Goal: Task Accomplishment & Management: Manage account settings

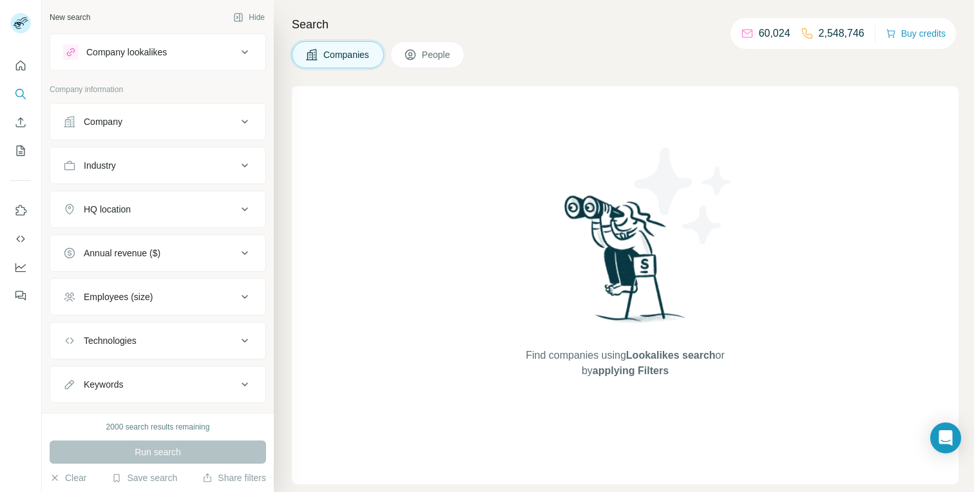
click at [188, 206] on div "HQ location" at bounding box center [150, 209] width 174 height 13
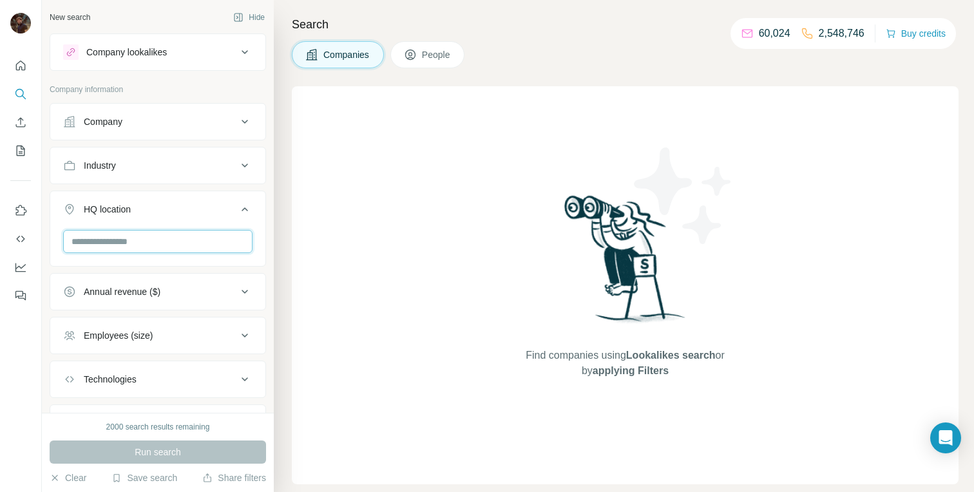
click at [176, 237] on input "text" at bounding box center [157, 241] width 189 height 23
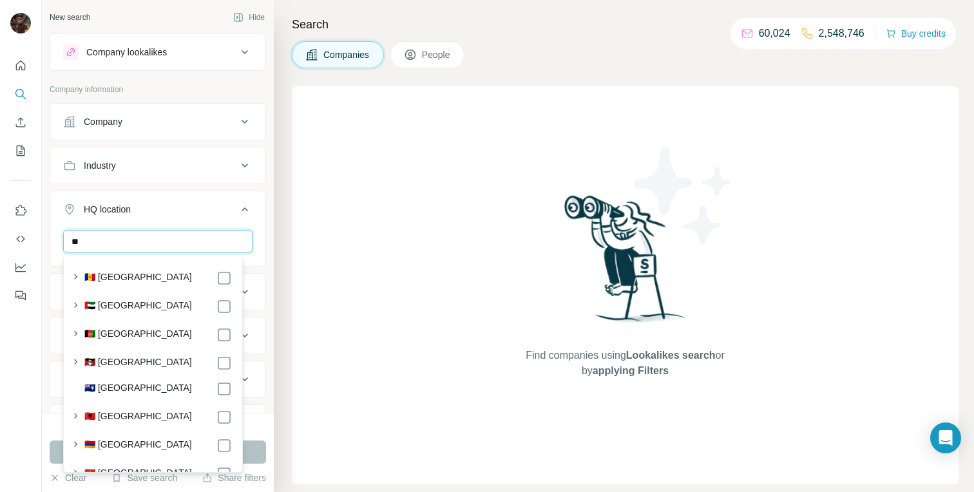
type input "*"
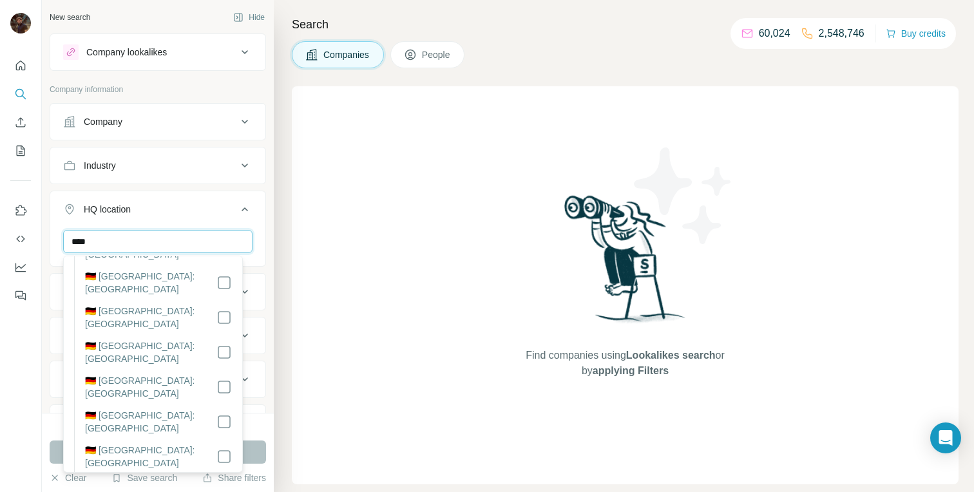
scroll to position [63, 0]
type input "****"
click at [183, 213] on div "HQ location 1" at bounding box center [150, 209] width 174 height 13
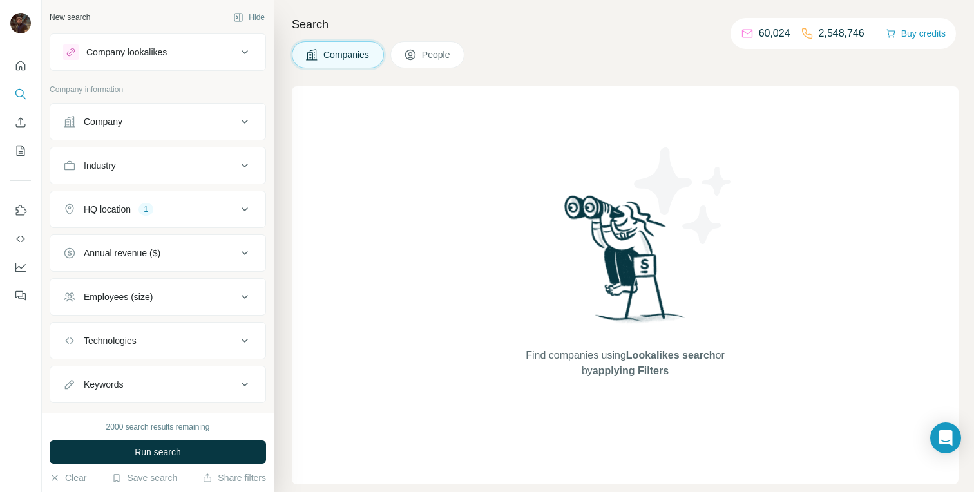
click at [209, 310] on button "Employees (size)" at bounding box center [157, 297] width 215 height 31
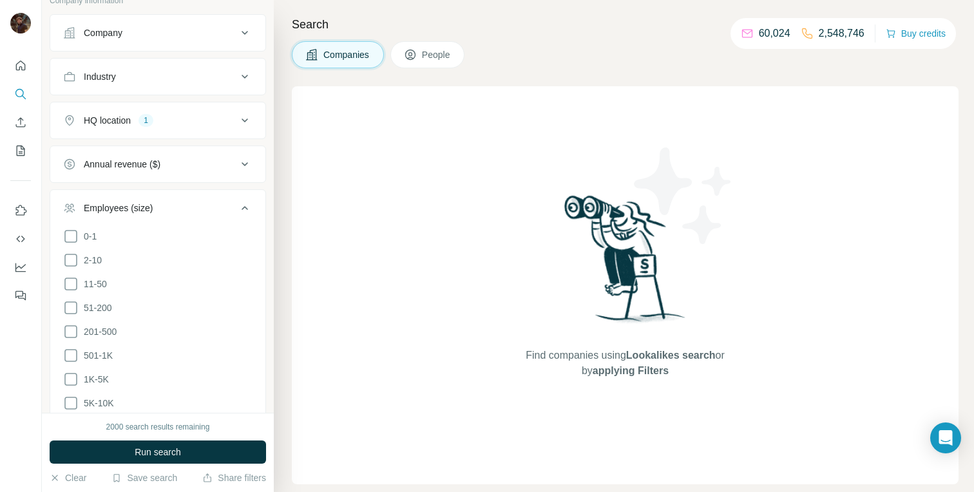
scroll to position [97, 0]
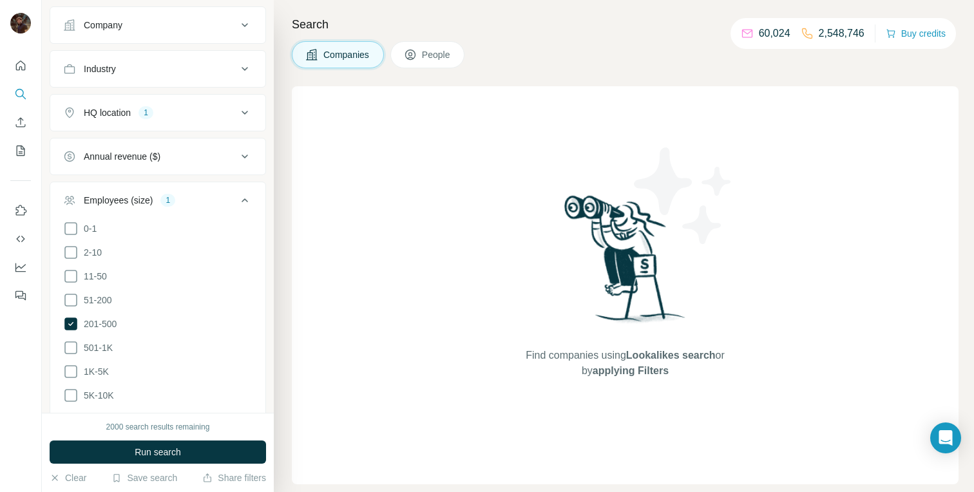
click at [88, 291] on ul "0-1 2-10 11-50 [PHONE_NUMBER] 501-1K 1K-5K 5K-10K 10K-50K 50K-100K 100K-500K 50…" at bounding box center [157, 360] width 189 height 278
click at [86, 289] on ul "0-1 2-10 11-50 [PHONE_NUMBER] 501-1K 1K-5K 5K-10K 10K-50K 50K-100K 100K-500K 50…" at bounding box center [157, 360] width 189 height 278
click at [237, 198] on icon at bounding box center [244, 200] width 15 height 15
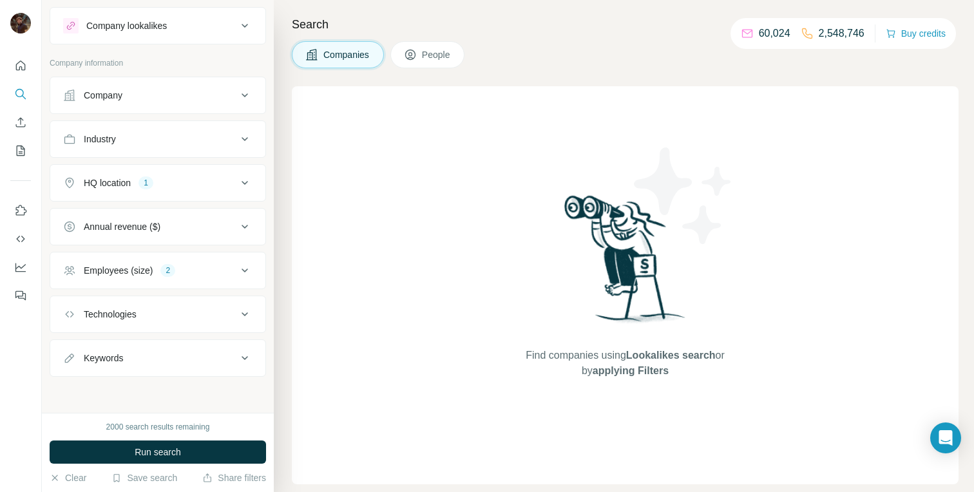
scroll to position [26, 0]
click at [207, 311] on div "Technologies" at bounding box center [150, 314] width 174 height 13
click at [164, 229] on div "Annual revenue ($)" at bounding box center [150, 226] width 174 height 13
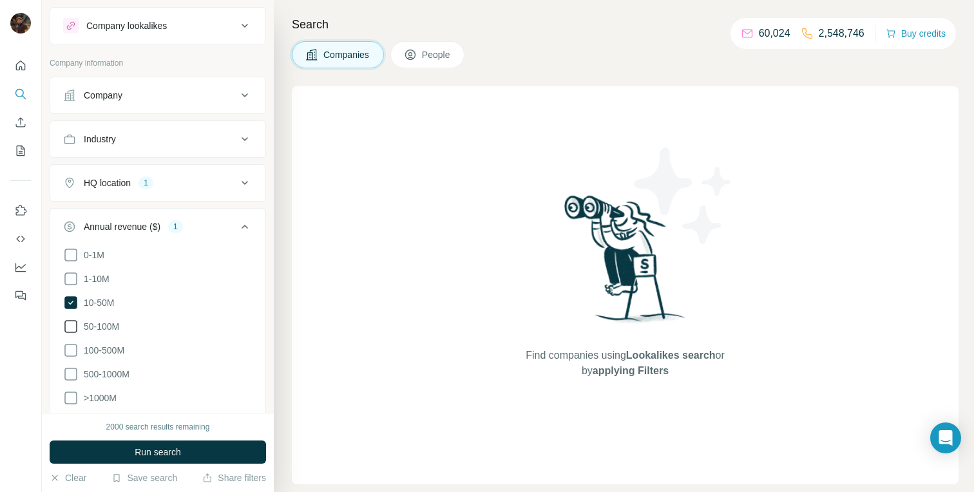
click at [100, 324] on span "50-100M" at bounding box center [99, 326] width 41 height 13
click at [144, 452] on span "Run search" at bounding box center [158, 452] width 46 height 13
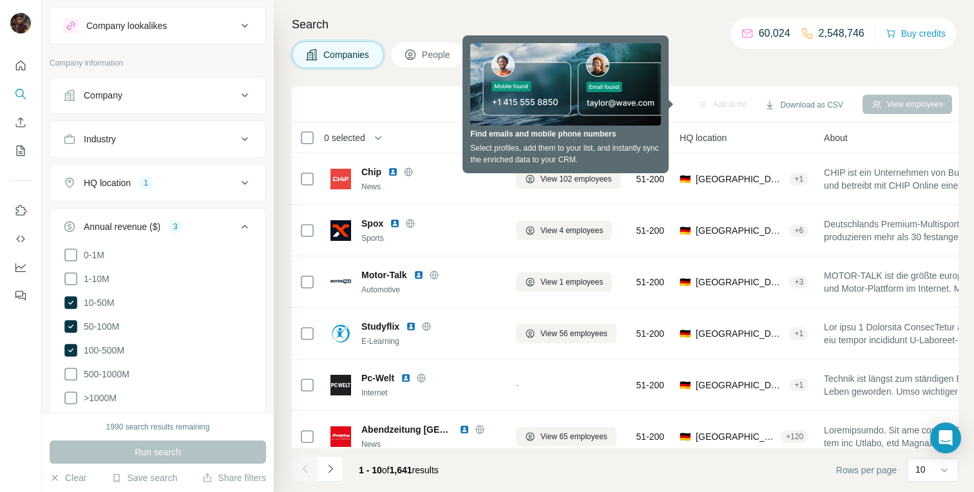
click at [720, 53] on div "Companies People" at bounding box center [625, 54] width 667 height 27
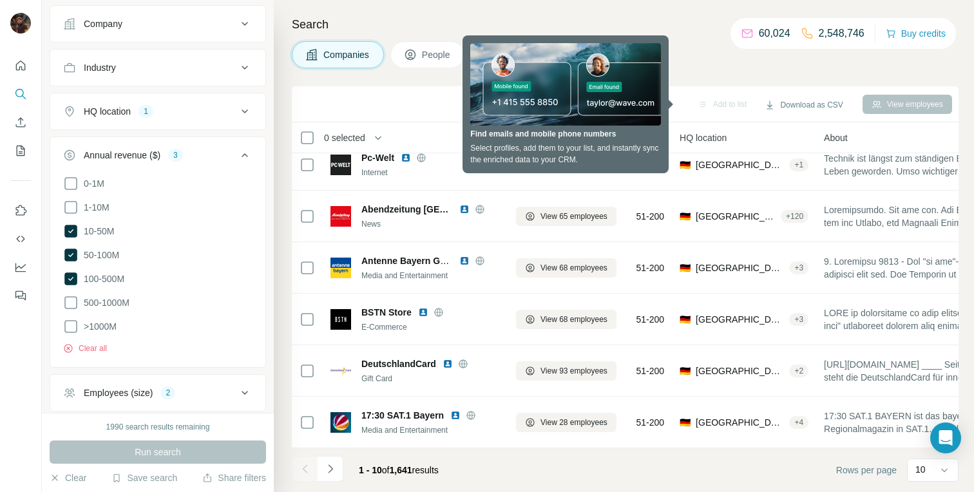
scroll to position [218, 0]
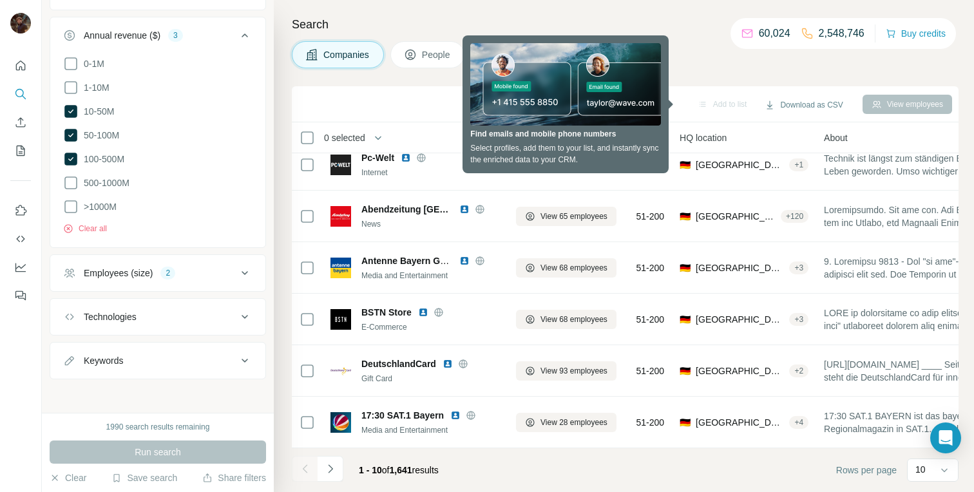
click at [176, 313] on div "Technologies" at bounding box center [150, 317] width 174 height 13
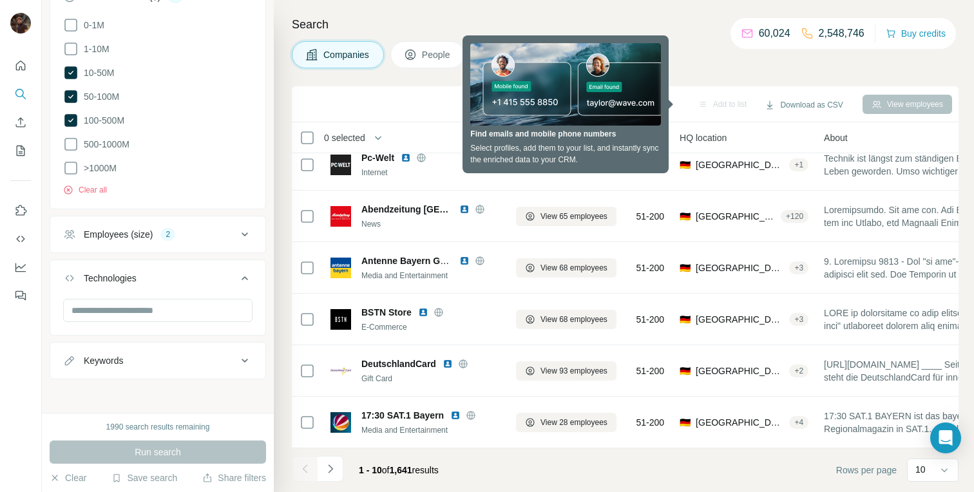
scroll to position [0, 0]
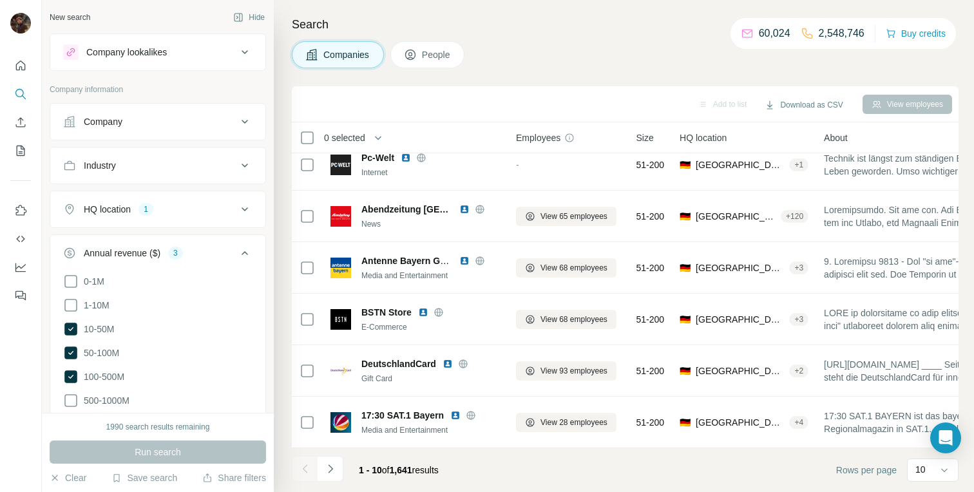
click at [175, 170] on div "Industry" at bounding box center [150, 165] width 174 height 13
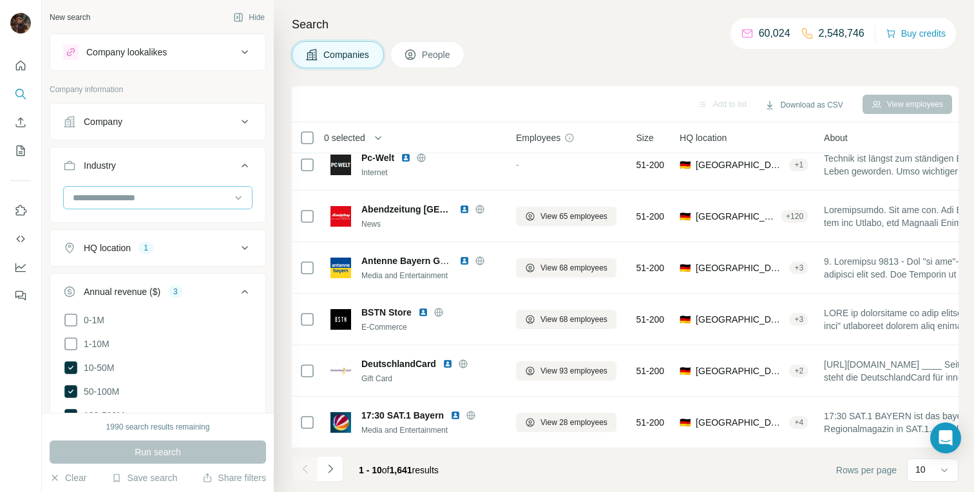
click at [179, 200] on input at bounding box center [151, 198] width 159 height 14
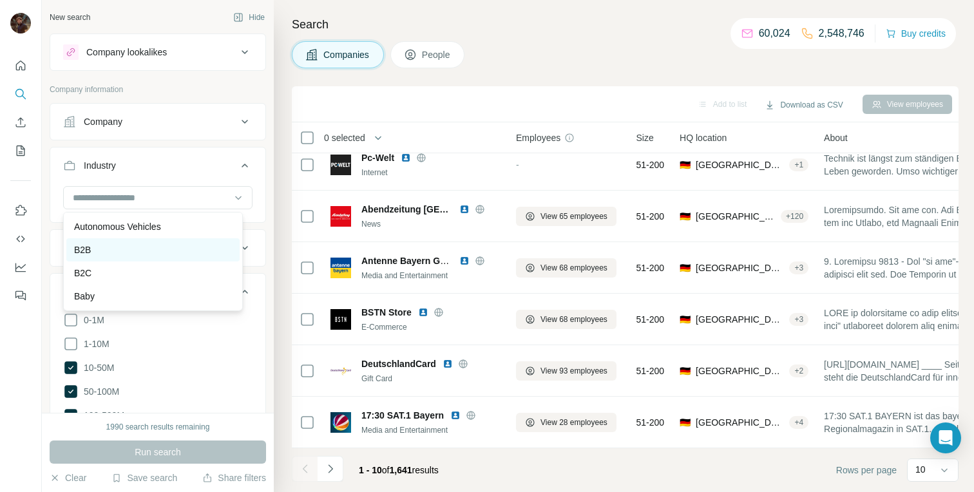
click at [160, 256] on div "B2B" at bounding box center [153, 250] width 158 height 13
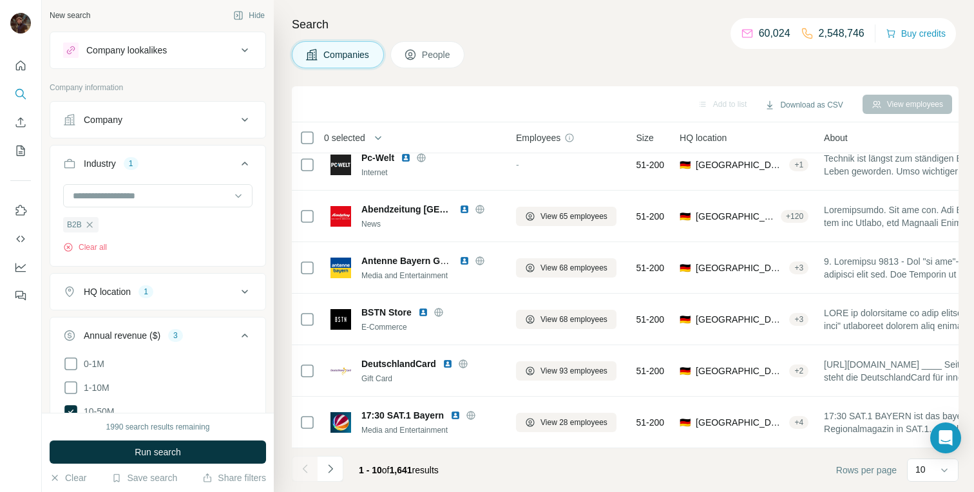
scroll to position [3, 0]
click at [164, 202] on input at bounding box center [151, 195] width 159 height 14
click at [152, 257] on div "B2C" at bounding box center [152, 245] width 173 height 23
click at [149, 201] on input at bounding box center [151, 195] width 159 height 14
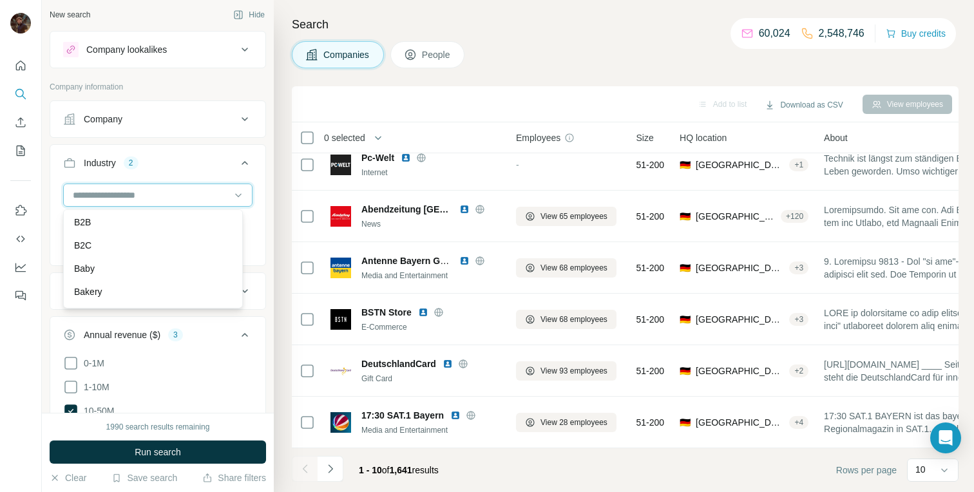
click at [151, 195] on input at bounding box center [151, 195] width 159 height 14
click at [128, 194] on input at bounding box center [151, 195] width 159 height 14
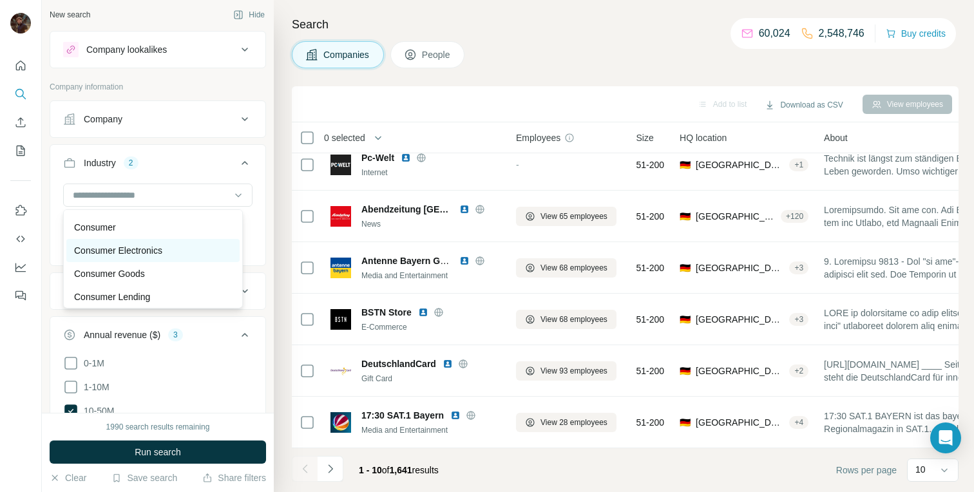
scroll to position [2646, 0]
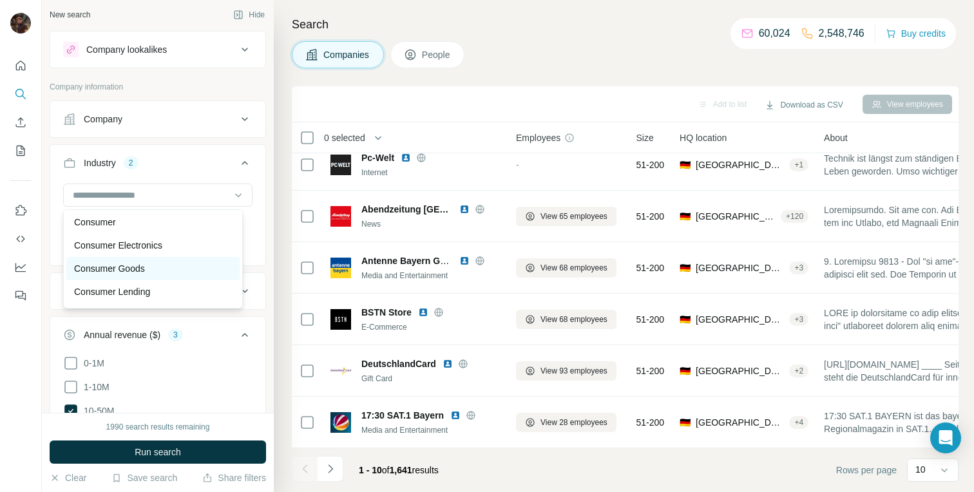
click at [149, 274] on div "Consumer Goods" at bounding box center [152, 268] width 173 height 23
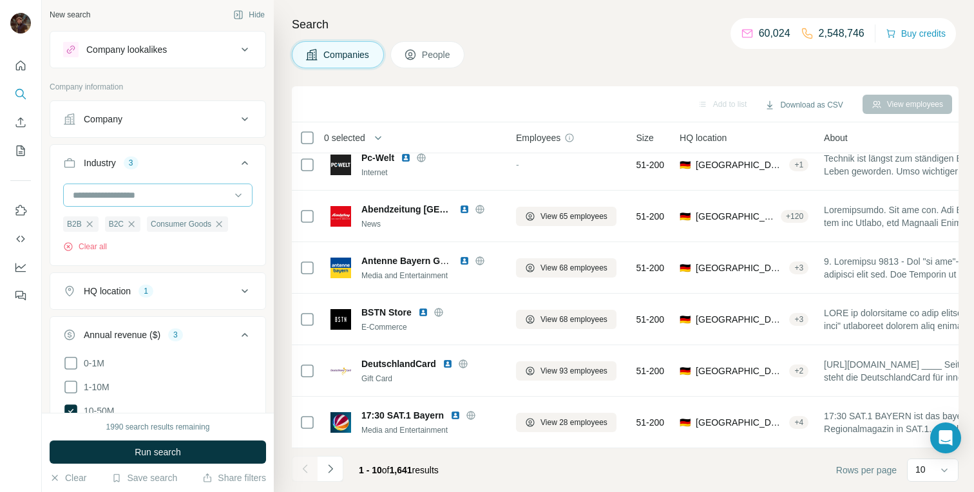
click at [153, 199] on input at bounding box center [151, 195] width 159 height 14
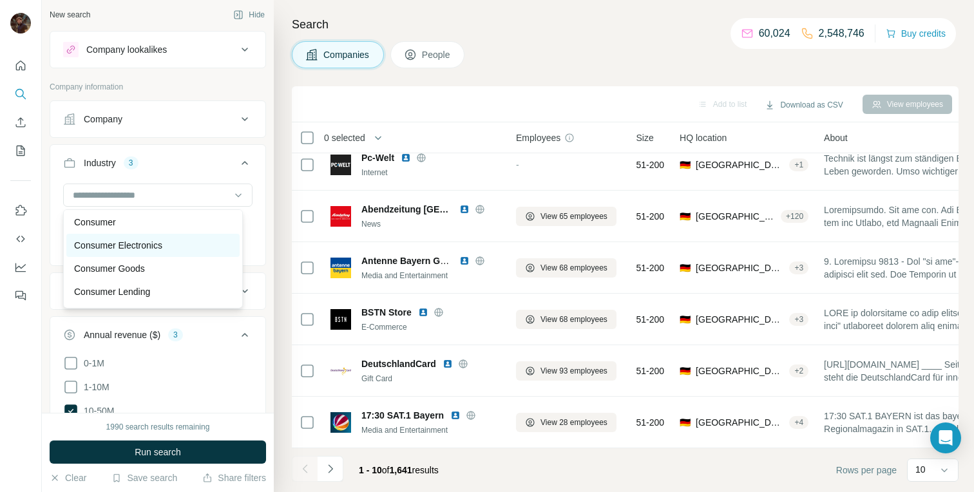
click at [142, 252] on p "Consumer Electronics" at bounding box center [118, 245] width 88 height 13
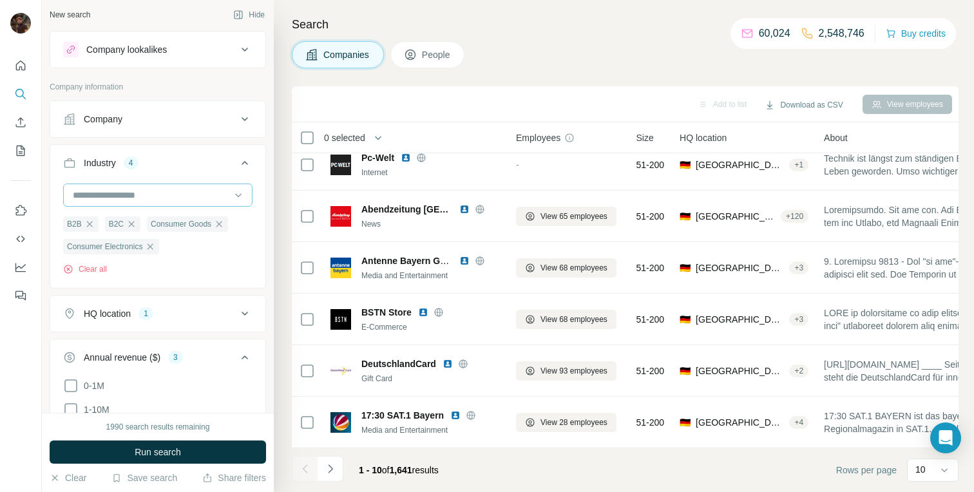
click at [144, 197] on input at bounding box center [151, 195] width 159 height 14
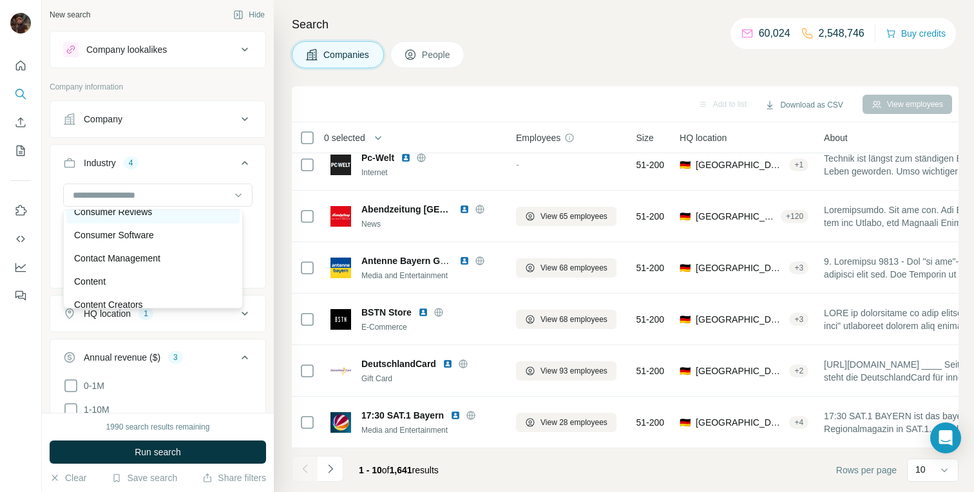
scroll to position [2775, 0]
click at [161, 239] on div "Consumer Software" at bounding box center [153, 232] width 158 height 13
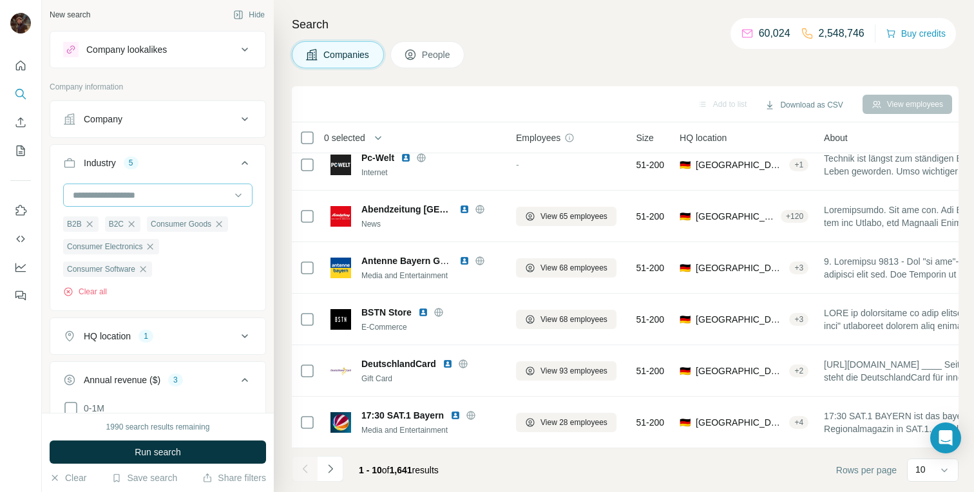
click at [151, 195] on input at bounding box center [151, 195] width 159 height 14
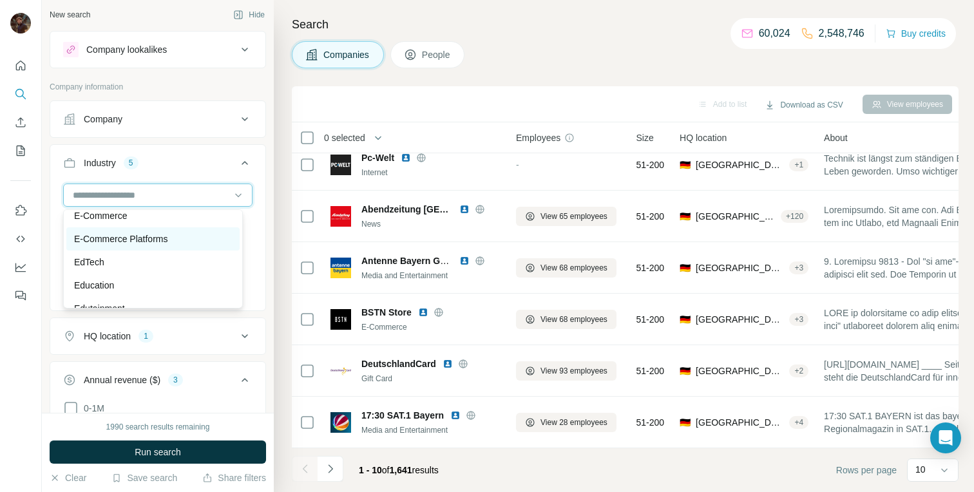
scroll to position [4109, 0]
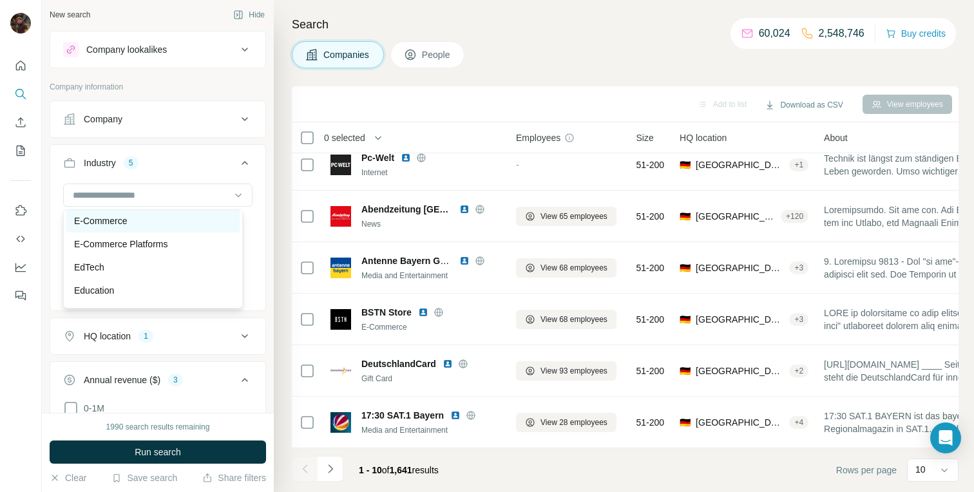
click at [148, 233] on div "E-Commerce" at bounding box center [152, 220] width 173 height 23
click at [157, 202] on div at bounding box center [151, 195] width 159 height 22
click at [159, 251] on p "E-Commerce Platforms" at bounding box center [120, 244] width 93 height 13
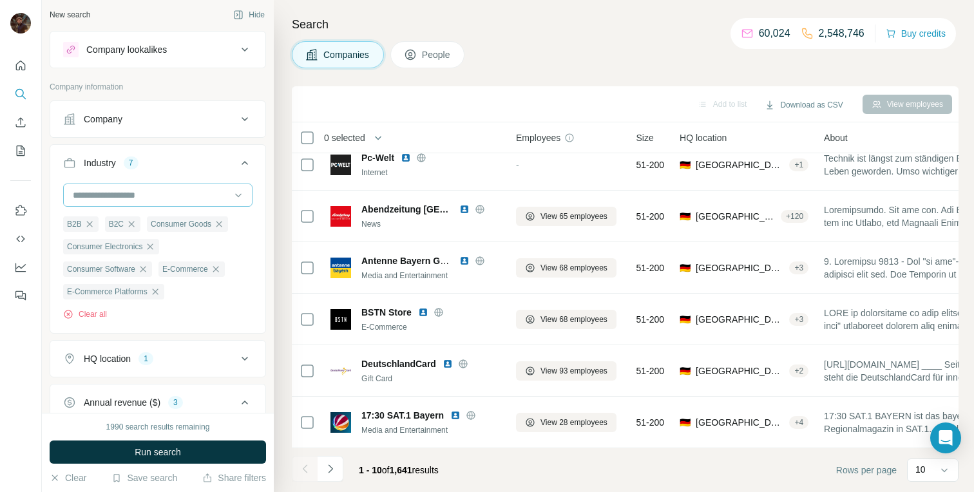
click at [120, 198] on input at bounding box center [151, 195] width 159 height 14
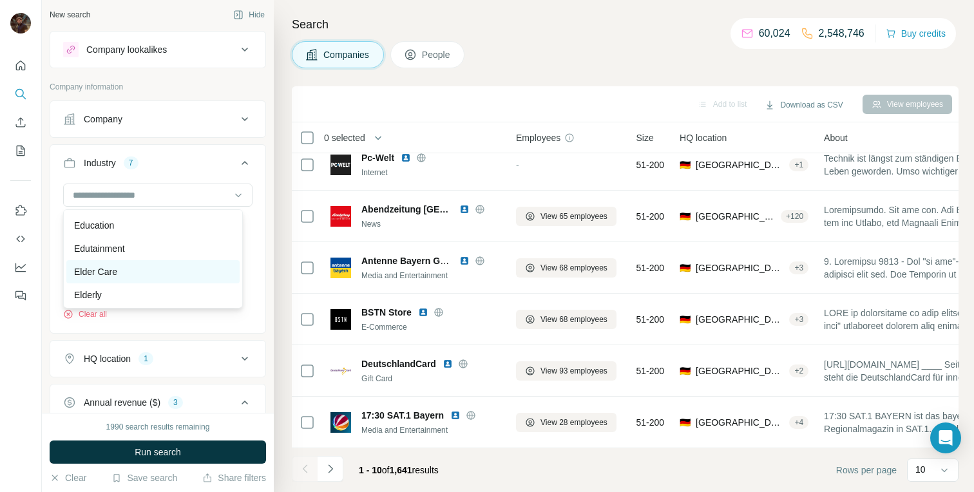
scroll to position [4177, 0]
click at [122, 211] on div "EdTech" at bounding box center [152, 199] width 173 height 23
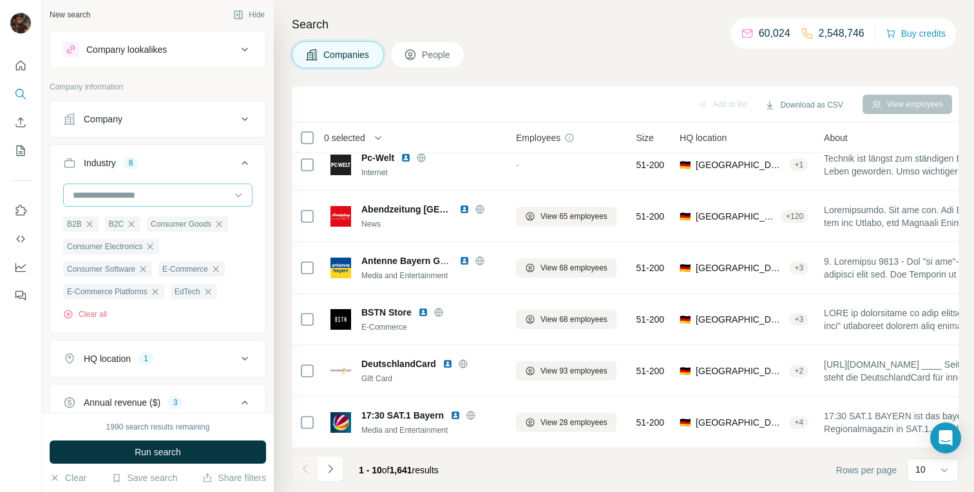
click at [135, 195] on input at bounding box center [151, 195] width 159 height 14
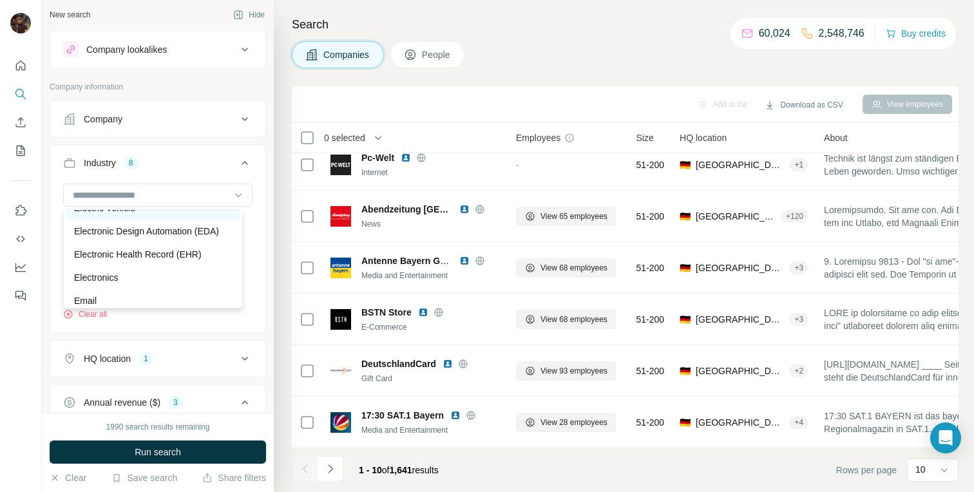
scroll to position [4252, 0]
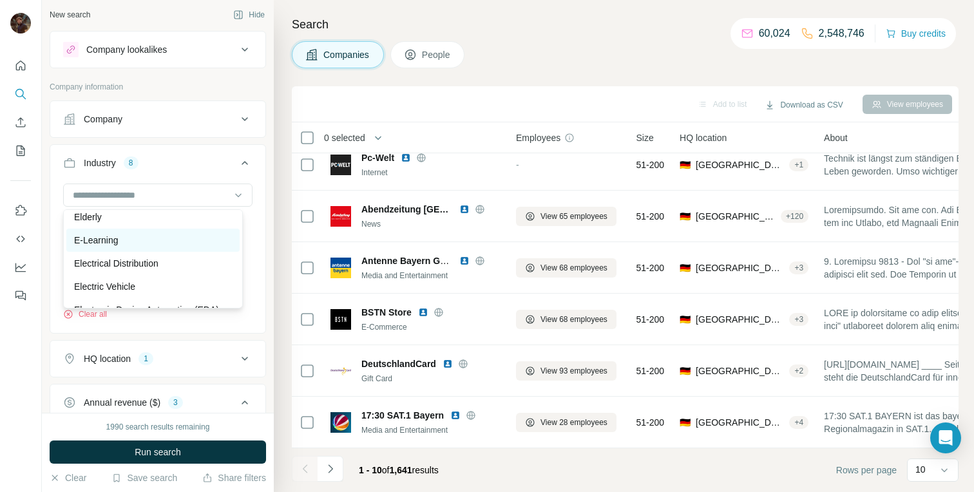
click at [135, 252] on div "E-Learning" at bounding box center [152, 240] width 173 height 23
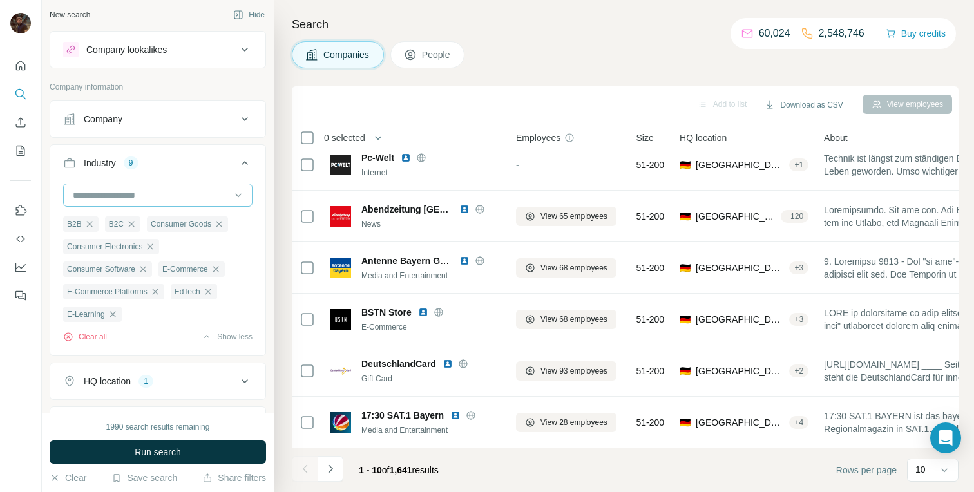
click at [119, 202] on input at bounding box center [151, 195] width 159 height 14
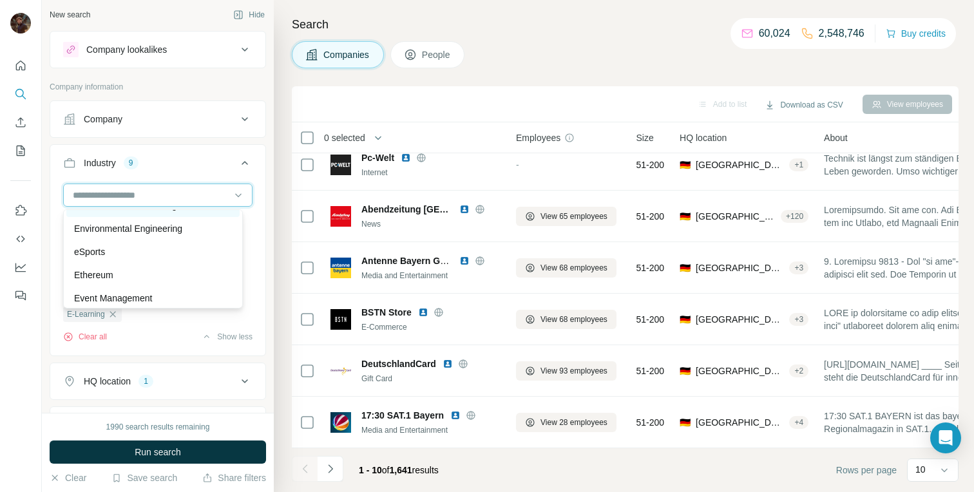
scroll to position [4756, 0]
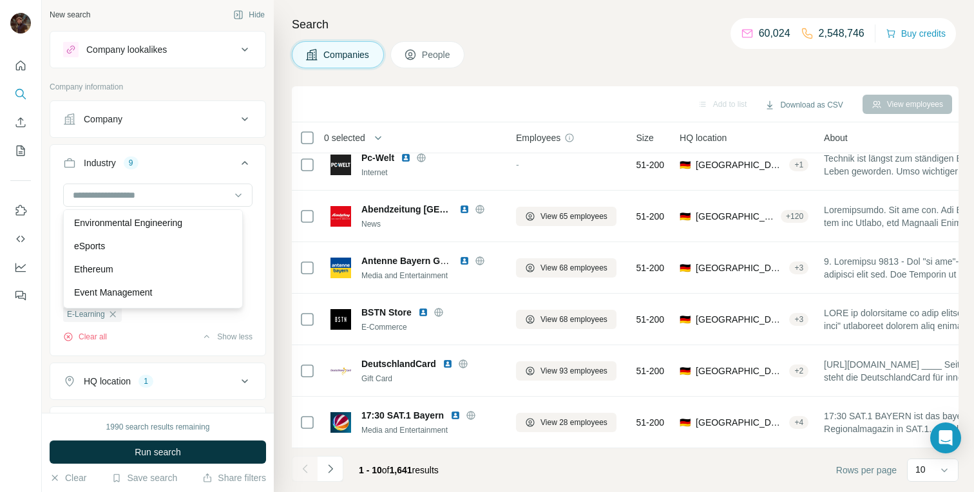
click at [149, 183] on p "Enterprise Software" at bounding box center [113, 176] width 79 height 13
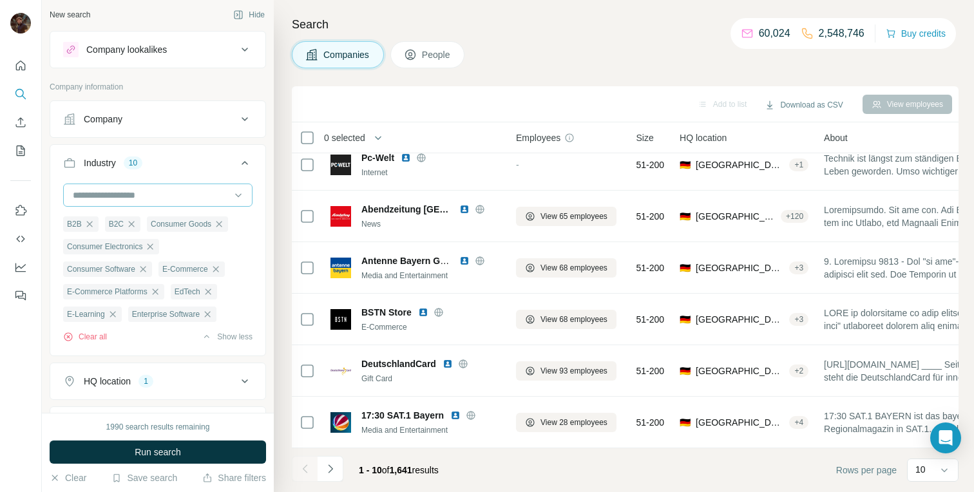
click at [155, 196] on input at bounding box center [151, 195] width 159 height 14
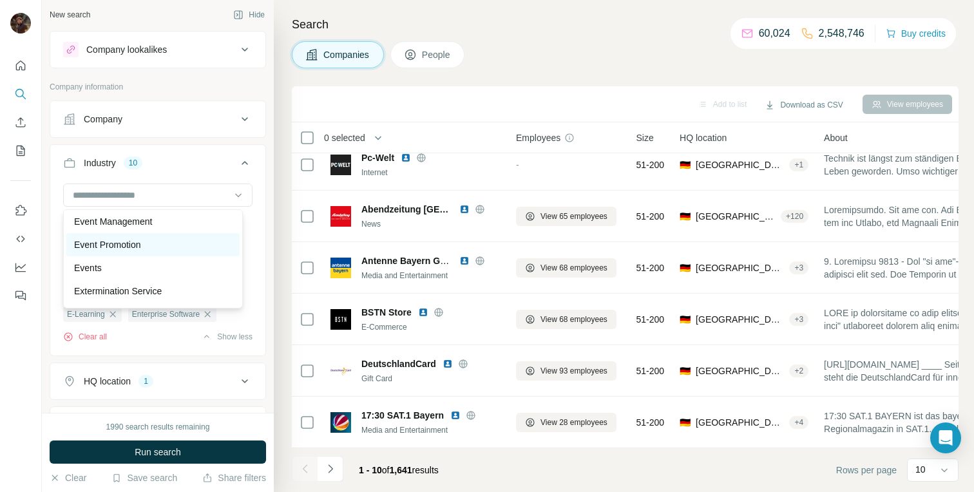
scroll to position [4827, 0]
click at [167, 228] on div "Event Management" at bounding box center [153, 221] width 158 height 13
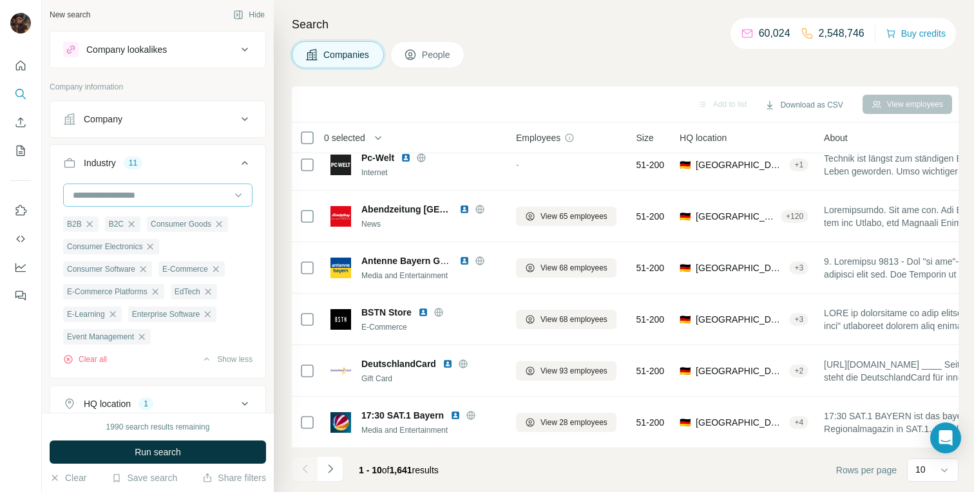
click at [154, 191] on input at bounding box center [151, 195] width 159 height 14
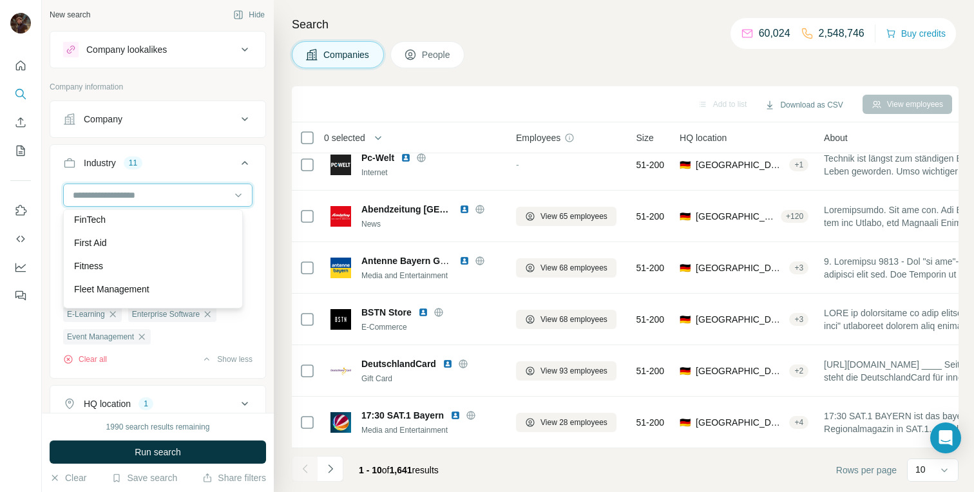
scroll to position [5344, 0]
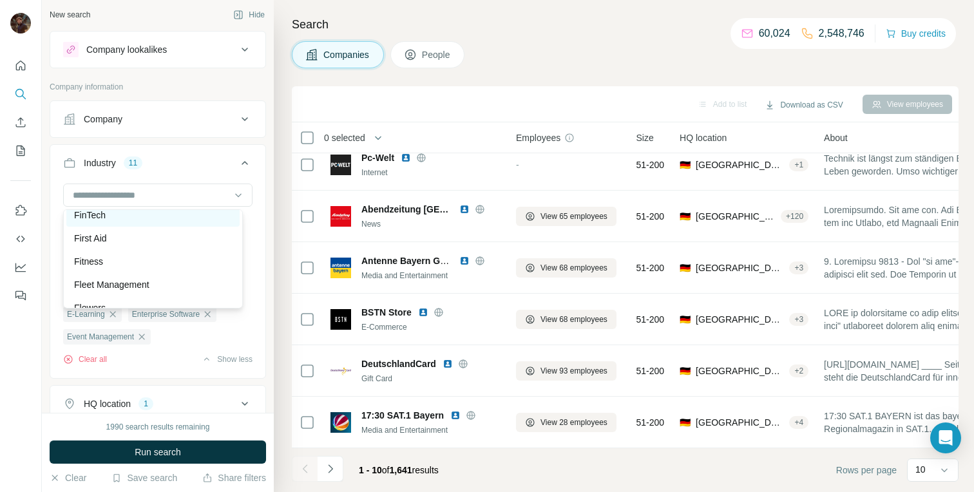
click at [149, 222] on div "FinTech" at bounding box center [153, 215] width 158 height 13
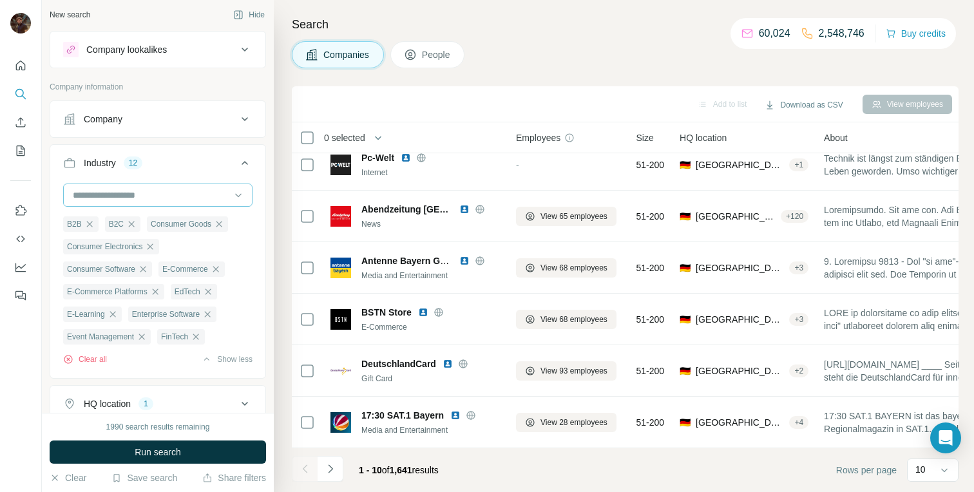
click at [138, 198] on input at bounding box center [151, 195] width 159 height 14
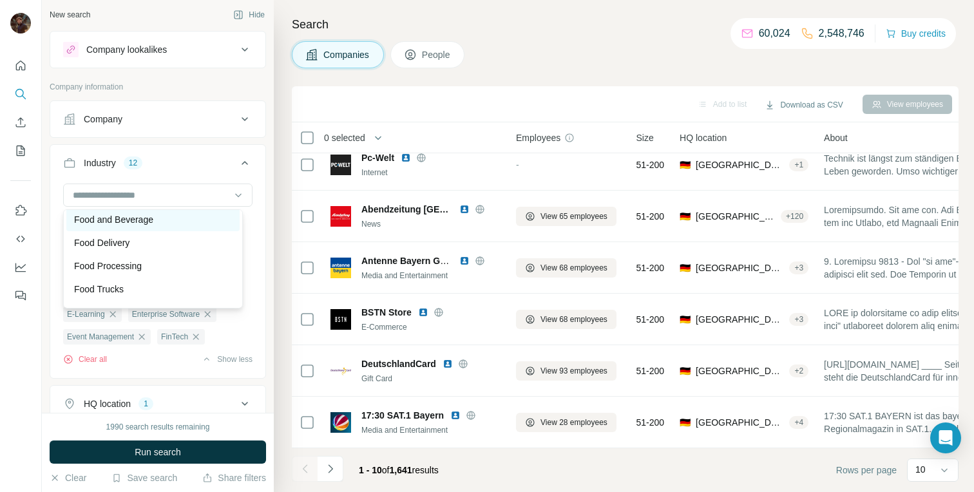
scroll to position [5487, 0]
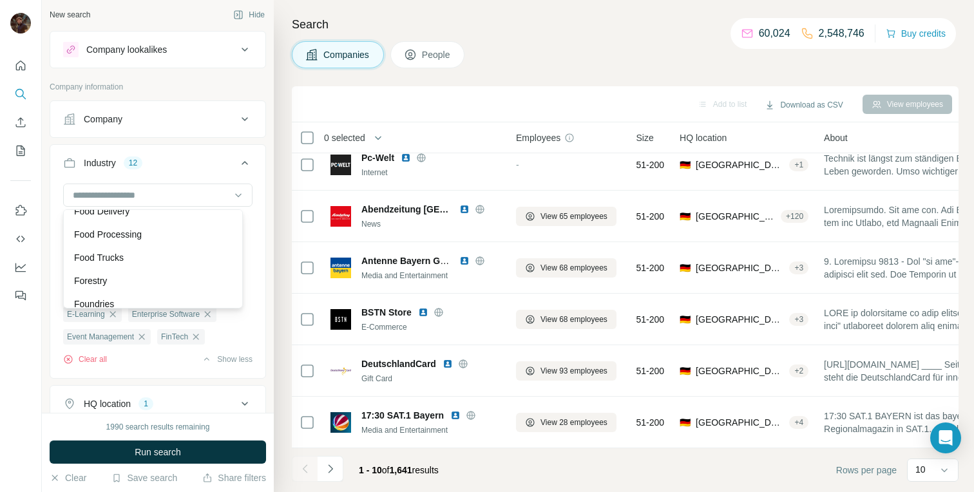
click at [142, 200] on div "Food and Beverage" at bounding box center [152, 188] width 173 height 23
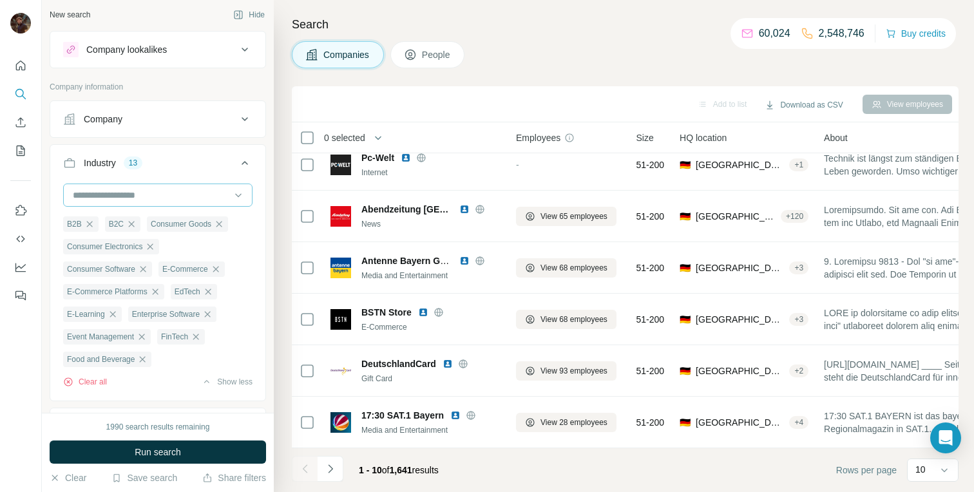
click at [131, 200] on input at bounding box center [151, 195] width 159 height 14
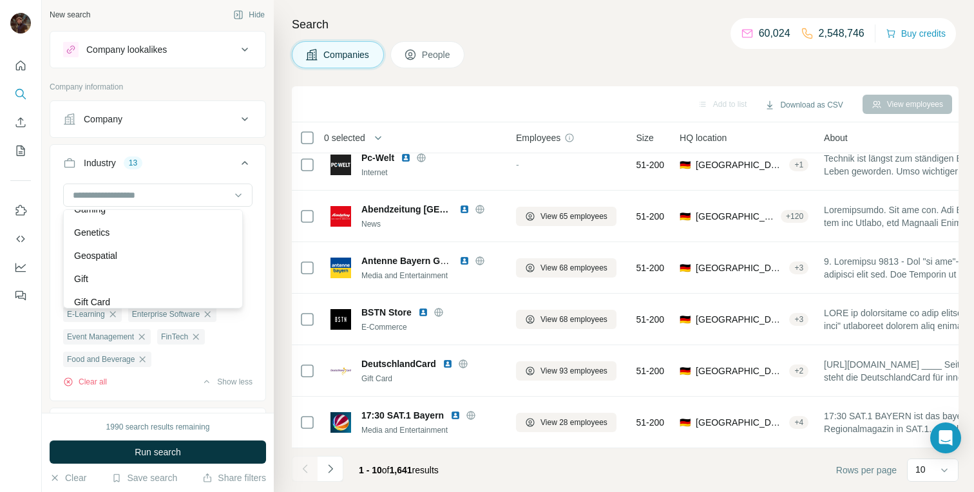
scroll to position [5800, 0]
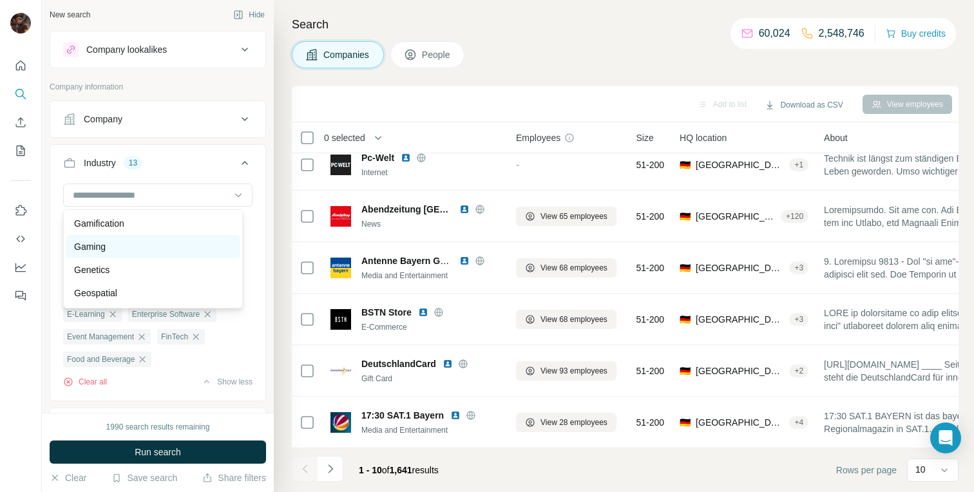
click at [146, 253] on div "Gaming" at bounding box center [153, 246] width 158 height 13
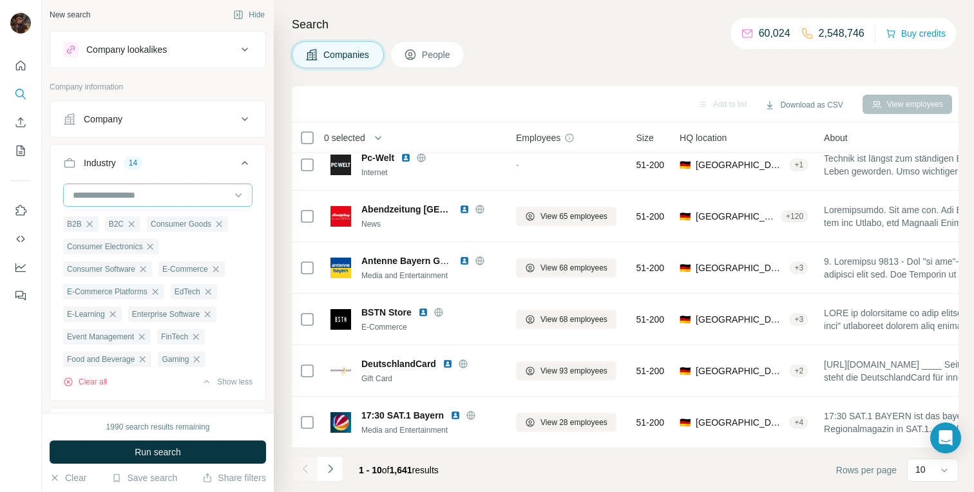
click at [146, 203] on div at bounding box center [151, 195] width 159 height 22
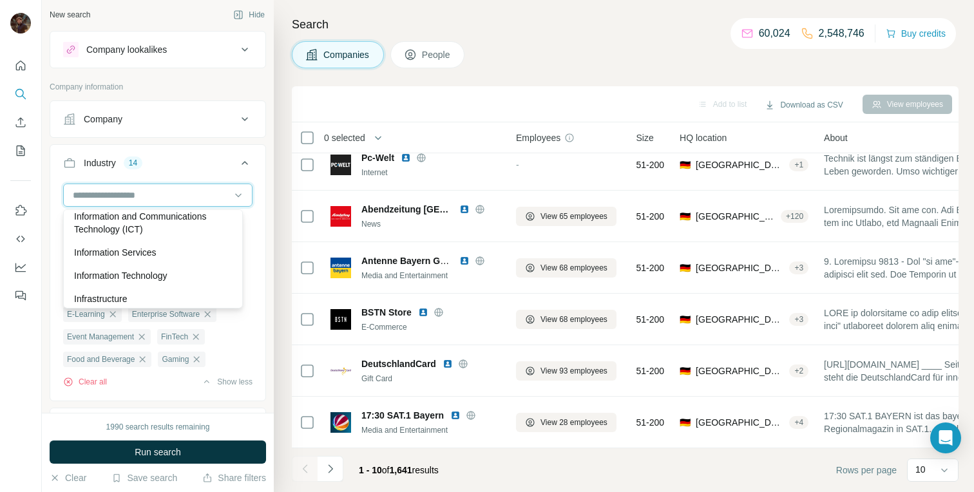
scroll to position [6969, 0]
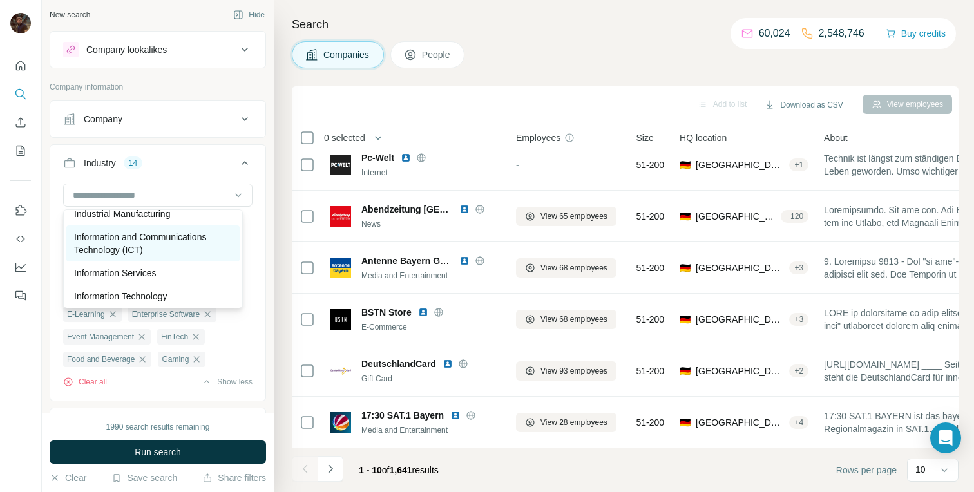
click at [155, 256] on p "Information and Communications Technology (ICT)" at bounding box center [153, 244] width 158 height 26
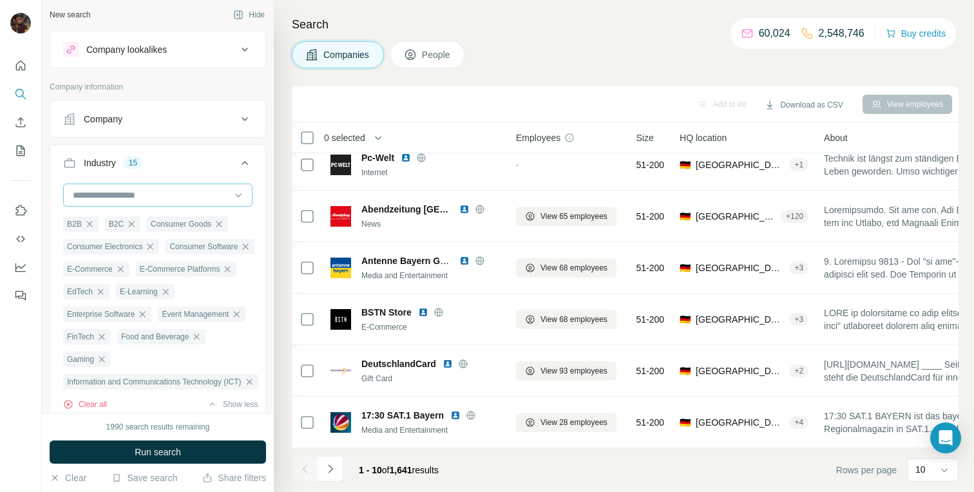
click at [133, 200] on input at bounding box center [151, 195] width 159 height 14
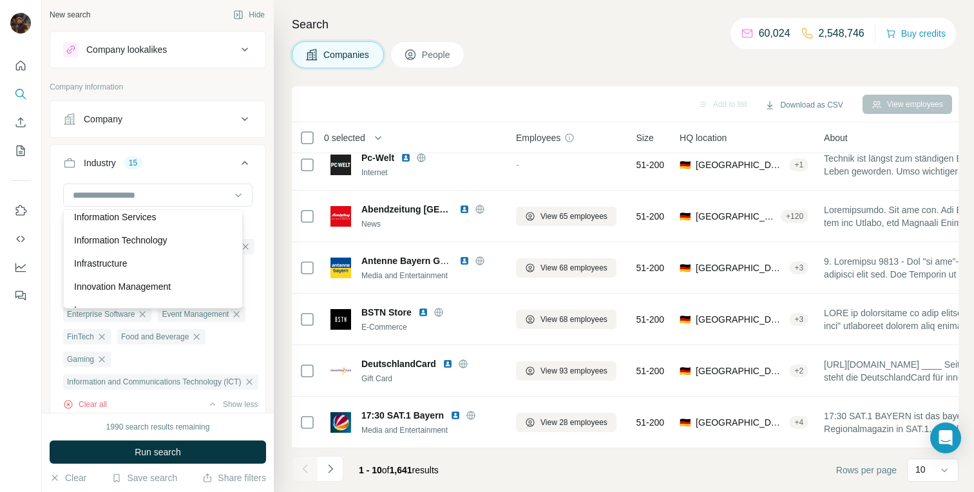
scroll to position [7058, 0]
click at [144, 214] on p "Information Technology" at bounding box center [120, 207] width 93 height 13
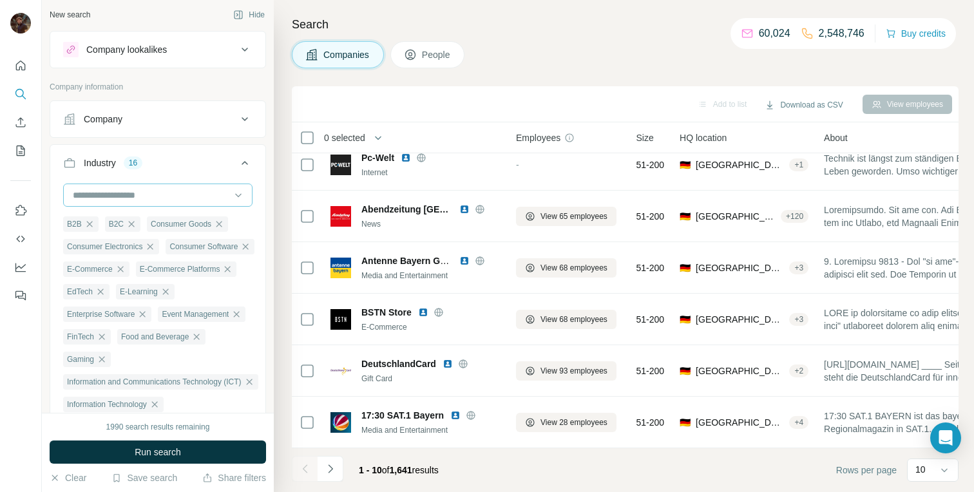
click at [135, 191] on input at bounding box center [151, 195] width 159 height 14
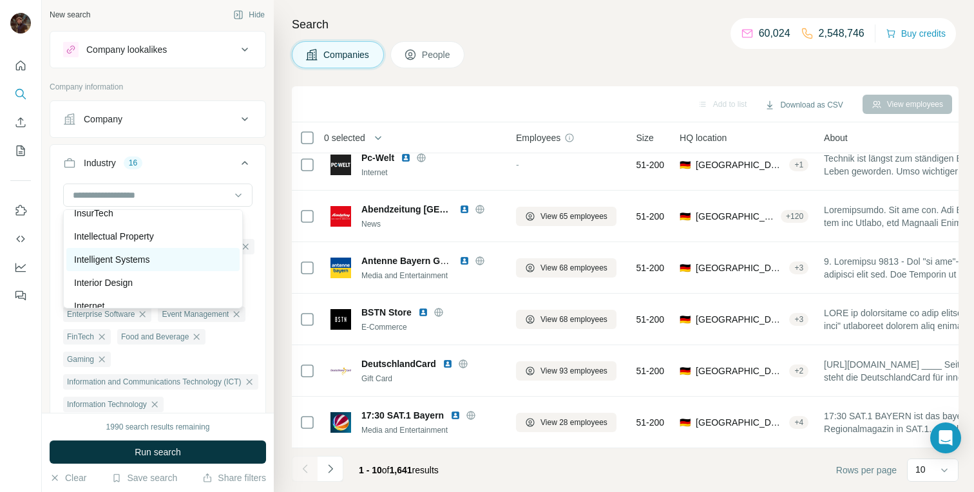
scroll to position [7144, 0]
click at [153, 226] on div "InsurTech" at bounding box center [152, 214] width 173 height 23
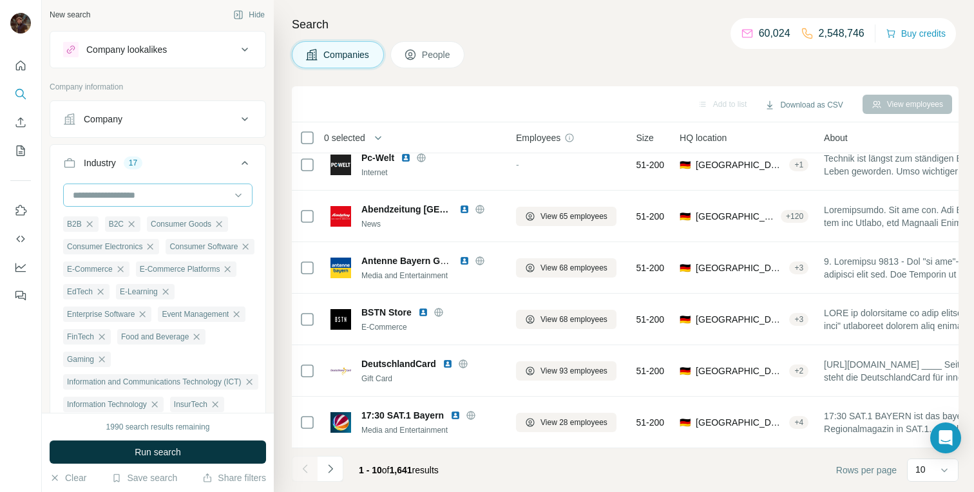
click at [133, 200] on input at bounding box center [151, 195] width 159 height 14
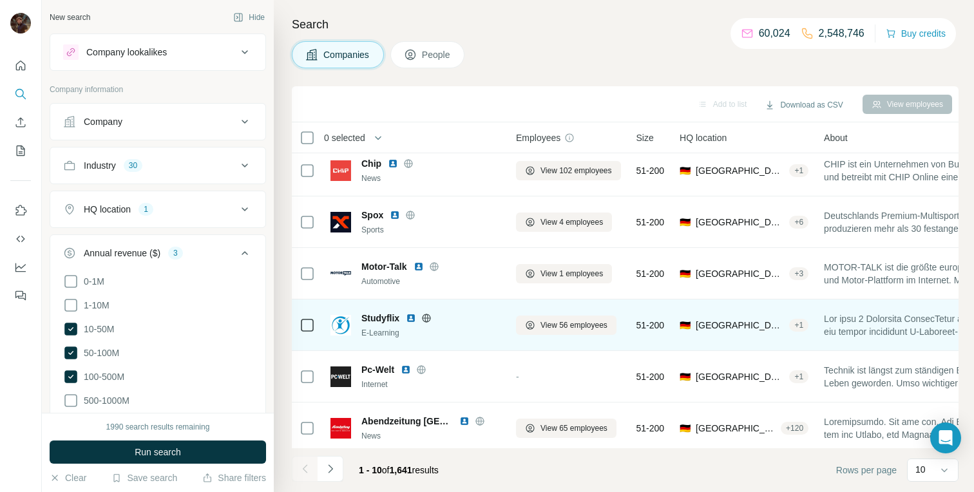
scroll to position [227, 0]
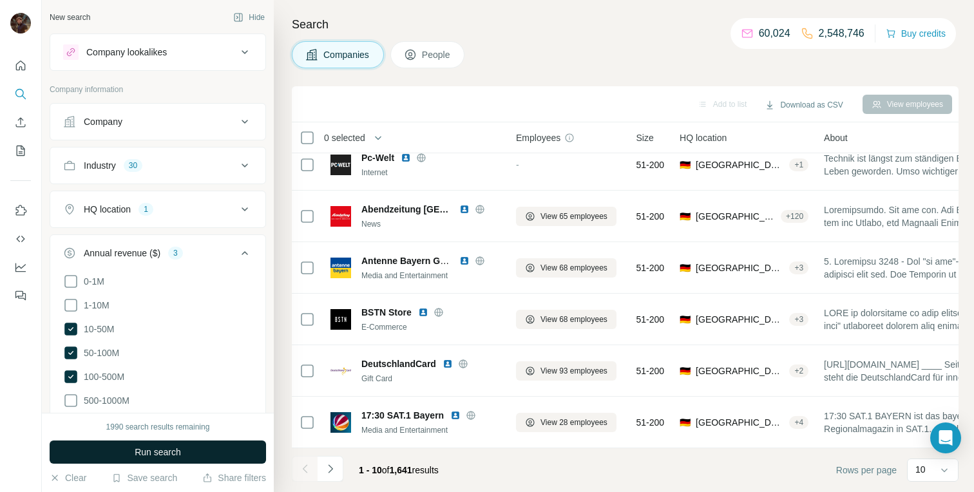
click at [210, 452] on button "Run search" at bounding box center [158, 452] width 216 height 23
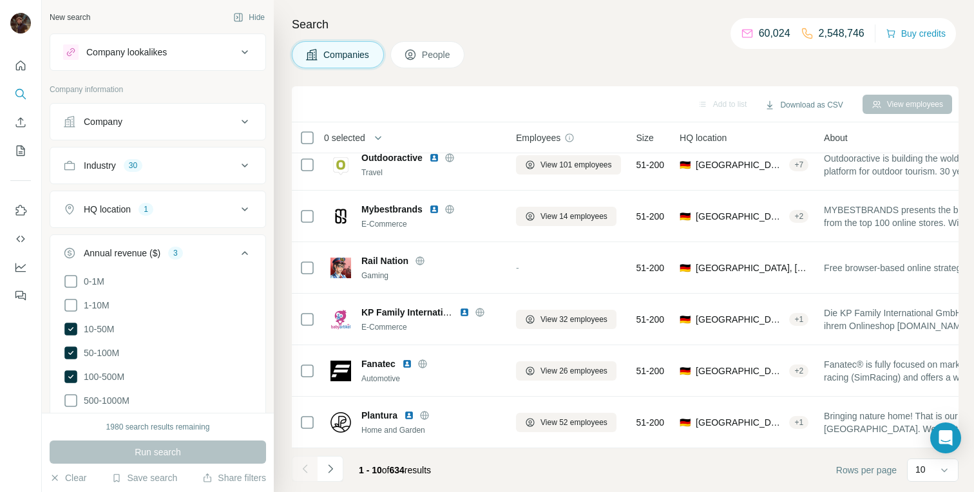
click at [891, 105] on div "View employees" at bounding box center [908, 104] width 90 height 19
click at [356, 133] on span "0 selected" at bounding box center [344, 137] width 41 height 13
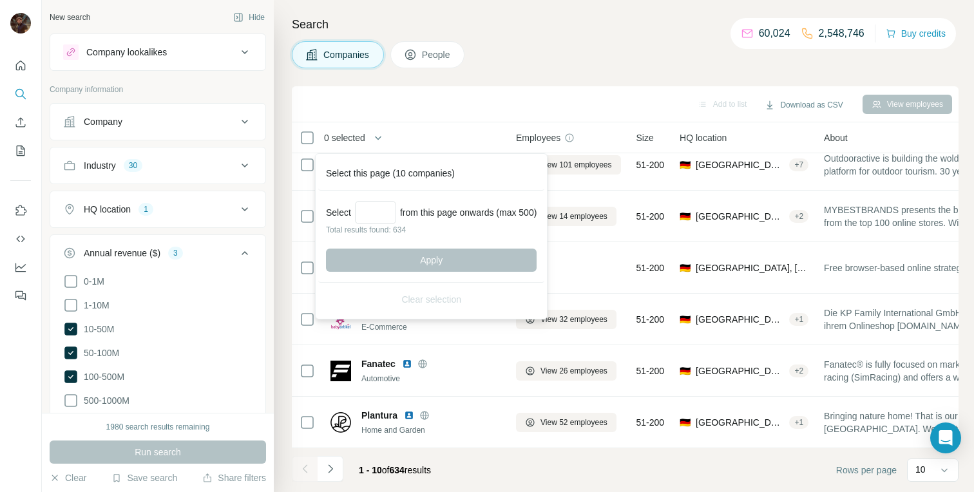
click at [365, 133] on span "0 selected" at bounding box center [344, 137] width 41 height 13
click at [481, 91] on div "Add to list Download as CSV View employees" at bounding box center [625, 104] width 667 height 36
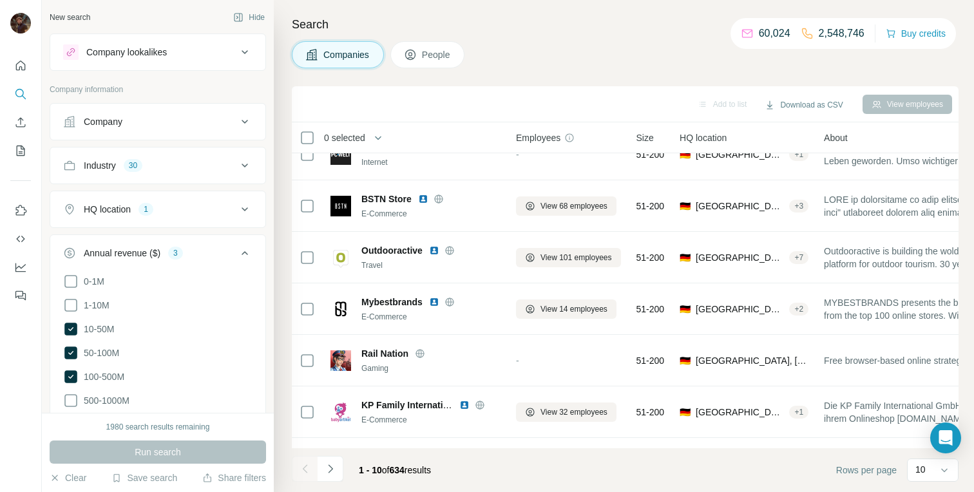
scroll to position [0, 0]
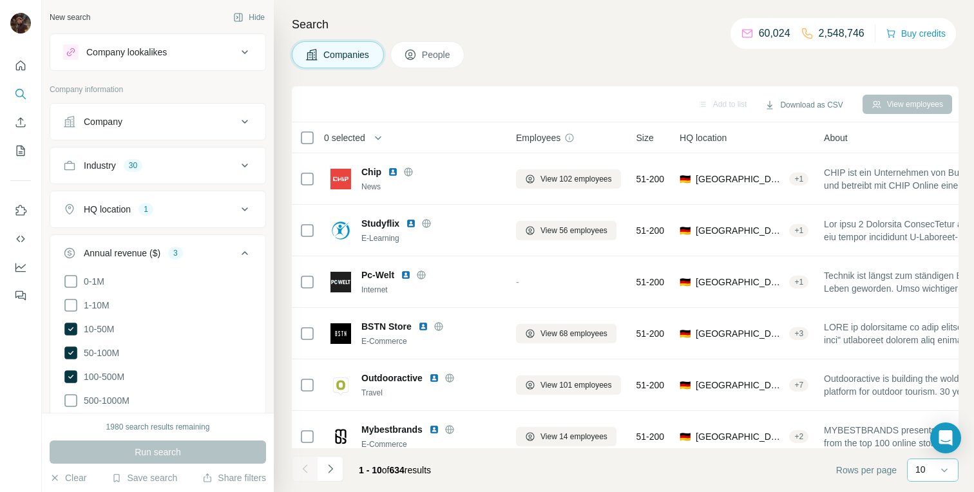
click at [936, 476] on div "10" at bounding box center [932, 469] width 32 height 13
click at [924, 372] on p "60" at bounding box center [923, 371] width 10 height 13
click at [417, 64] on button "People" at bounding box center [427, 54] width 75 height 27
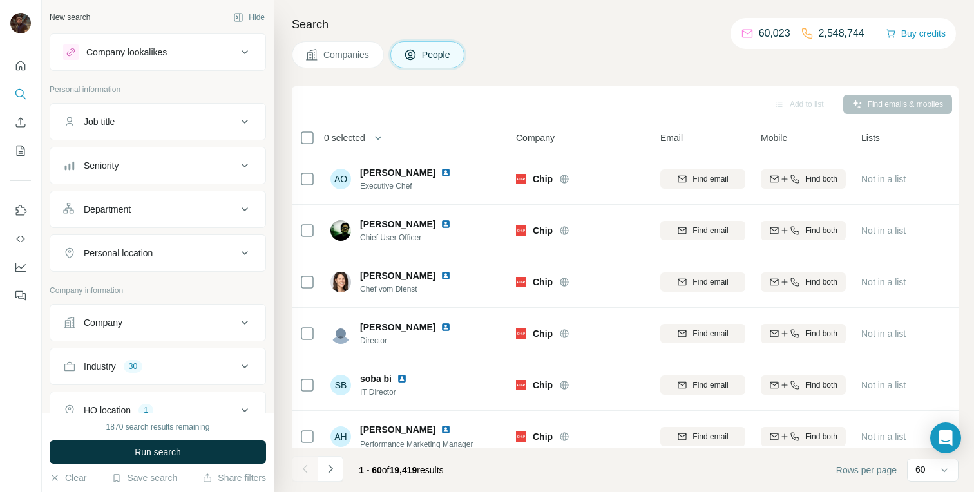
click at [363, 140] on span "0 selected" at bounding box center [344, 137] width 41 height 13
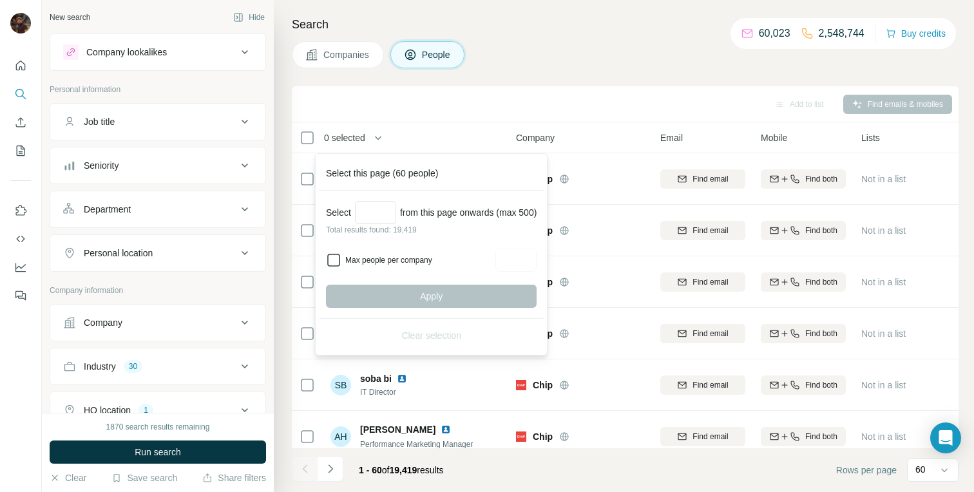
click at [341, 263] on icon at bounding box center [333, 260] width 15 height 15
click at [544, 254] on div "Select from this page onwards (max 500) Total results found: 19,419 Max people …" at bounding box center [431, 255] width 226 height 128
click at [537, 257] on input "Max people per company" at bounding box center [515, 260] width 41 height 23
type input "*"
click at [474, 262] on label "Max people per company" at bounding box center [418, 261] width 146 height 12
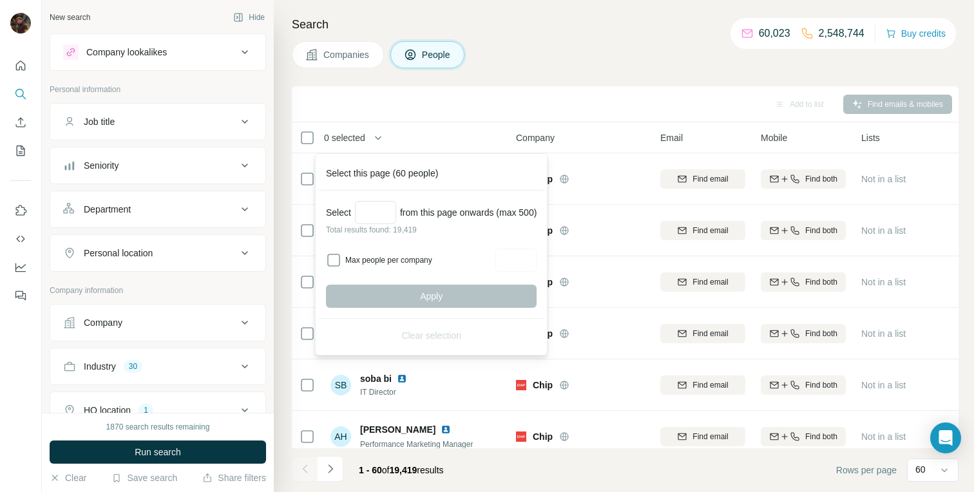
click at [354, 264] on label "Max people per company" at bounding box center [418, 261] width 146 height 12
click at [414, 299] on div "Apply" at bounding box center [431, 296] width 211 height 23
click at [374, 215] on input "Select a number (up to 500)" at bounding box center [375, 212] width 41 height 23
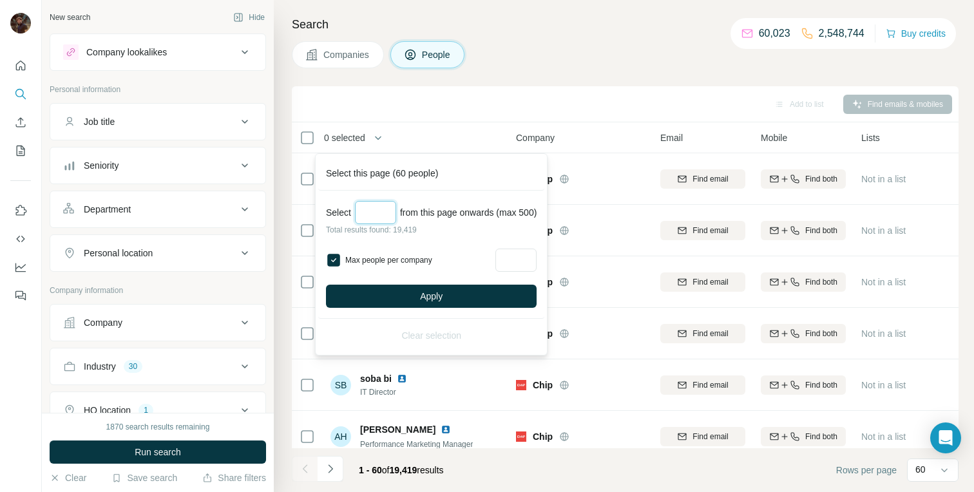
type input "***"
click at [490, 238] on div "Select *** from this page onwards (max 500) Total results found: 19,419 Max peo…" at bounding box center [431, 255] width 226 height 128
click at [443, 293] on span "Apply" at bounding box center [431, 296] width 23 height 13
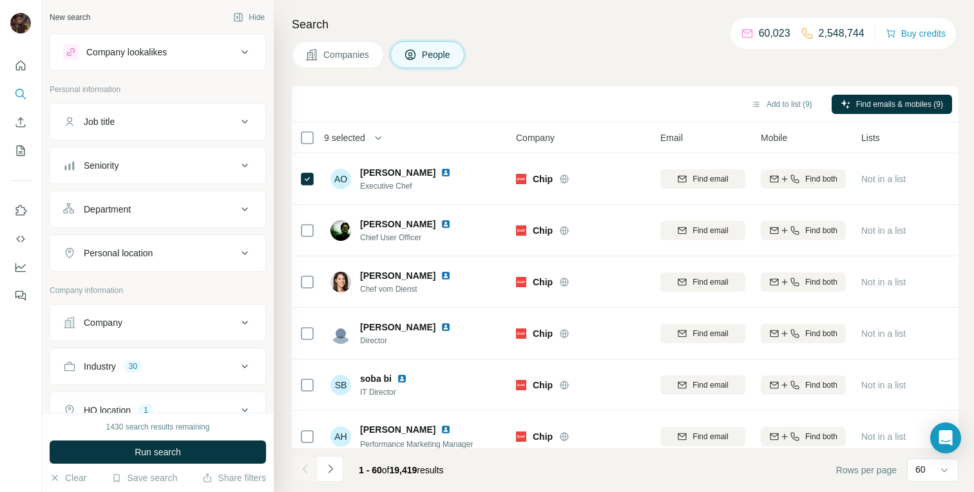
click at [169, 121] on div "Job title" at bounding box center [150, 121] width 174 height 13
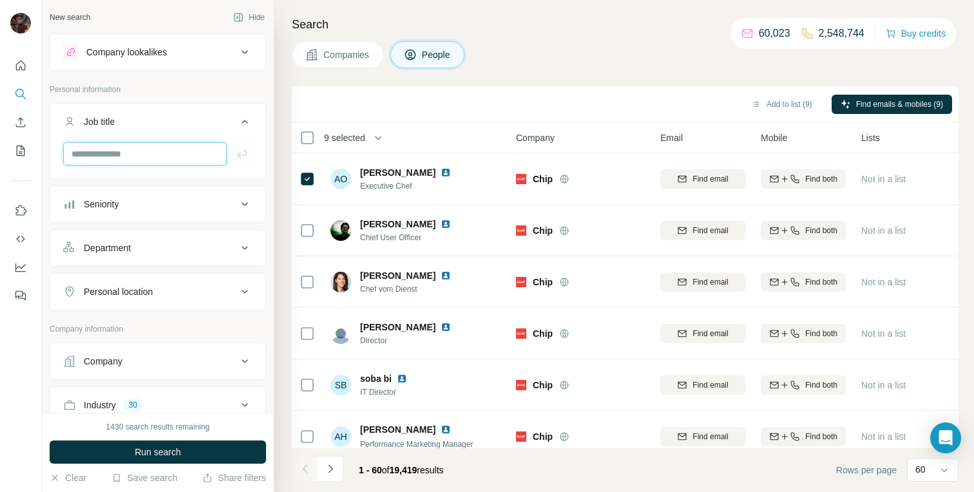
click at [151, 153] on input "text" at bounding box center [145, 153] width 164 height 23
type input "***"
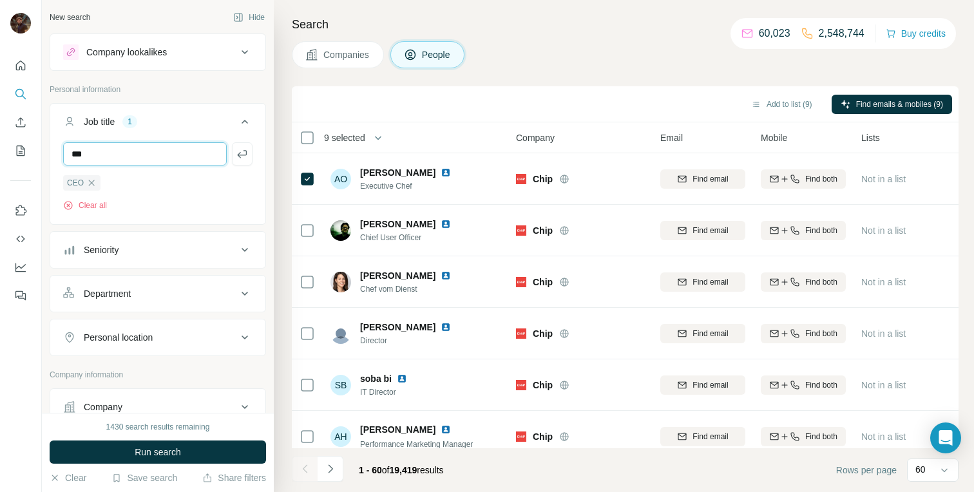
type input "***"
type input "*"
type input "***"
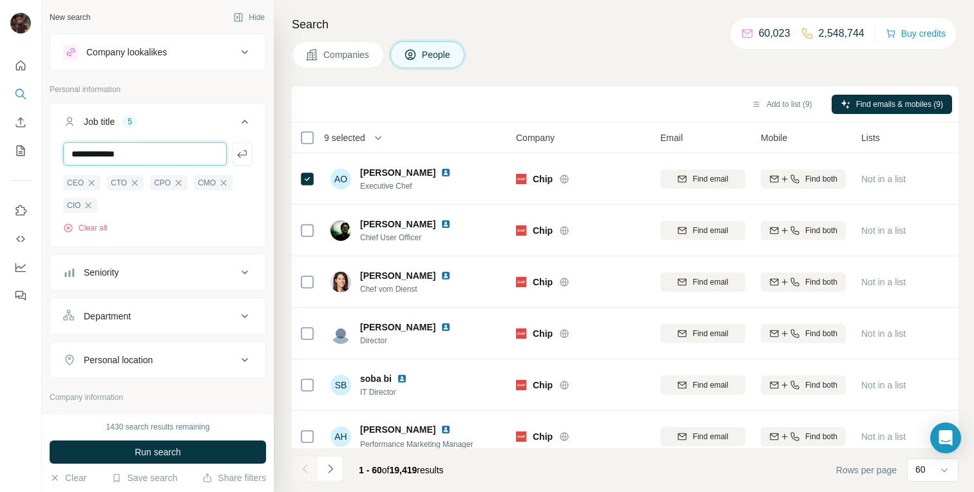
type input "**********"
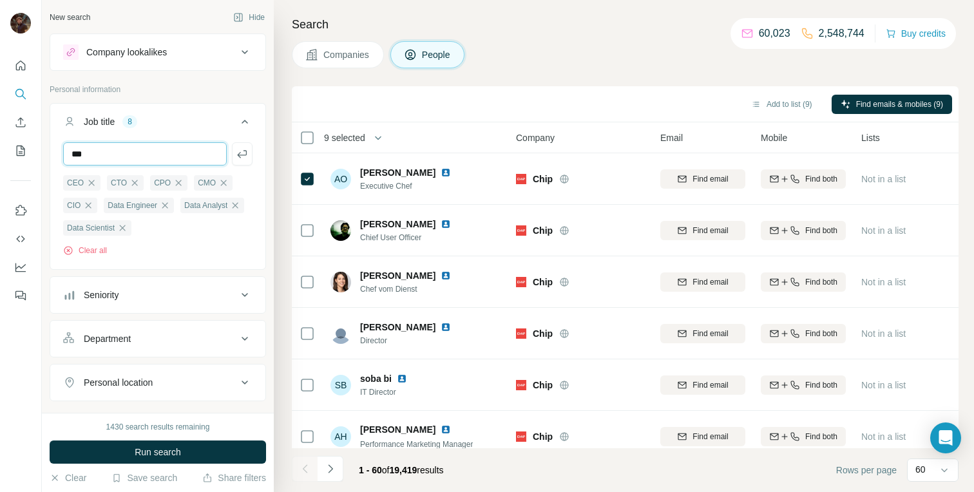
type input "***"
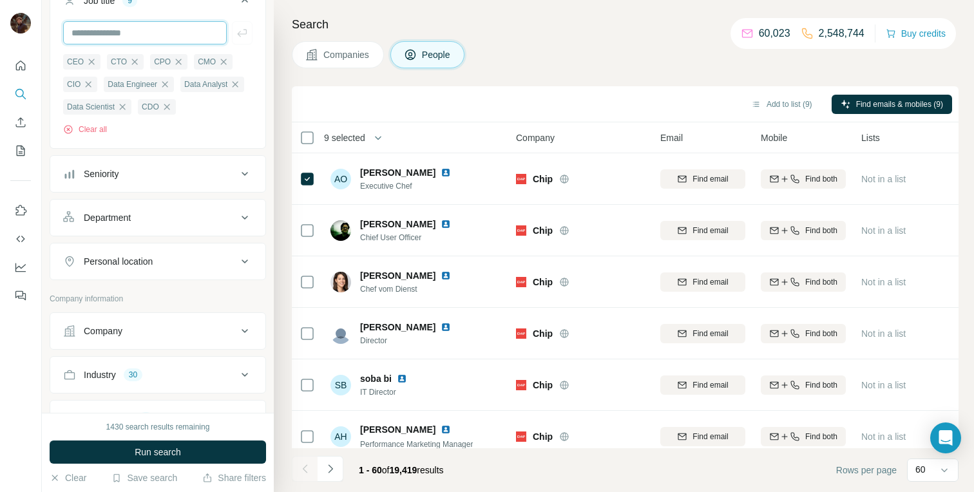
scroll to position [135, 0]
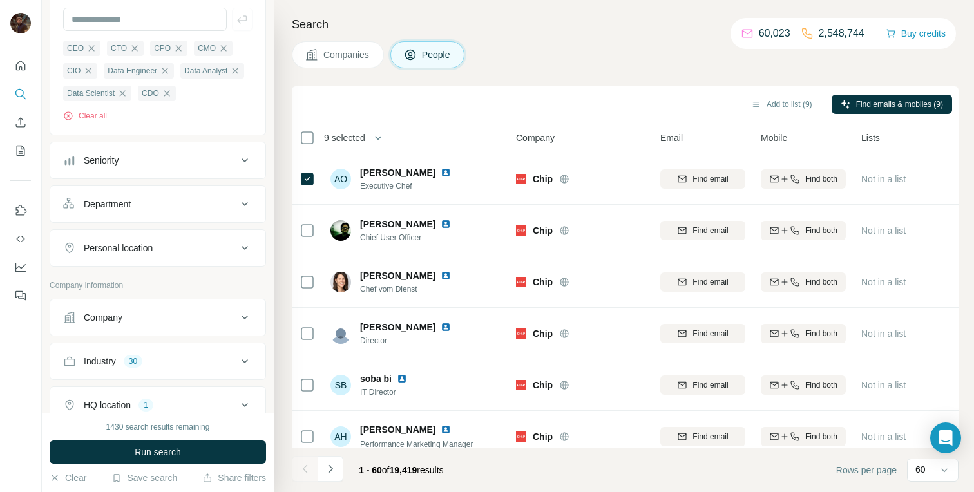
click at [164, 264] on button "Personal location" at bounding box center [157, 248] width 215 height 31
click at [142, 292] on input "text" at bounding box center [157, 280] width 189 height 23
type input "*"
click at [130, 292] on input "*****" at bounding box center [157, 280] width 189 height 23
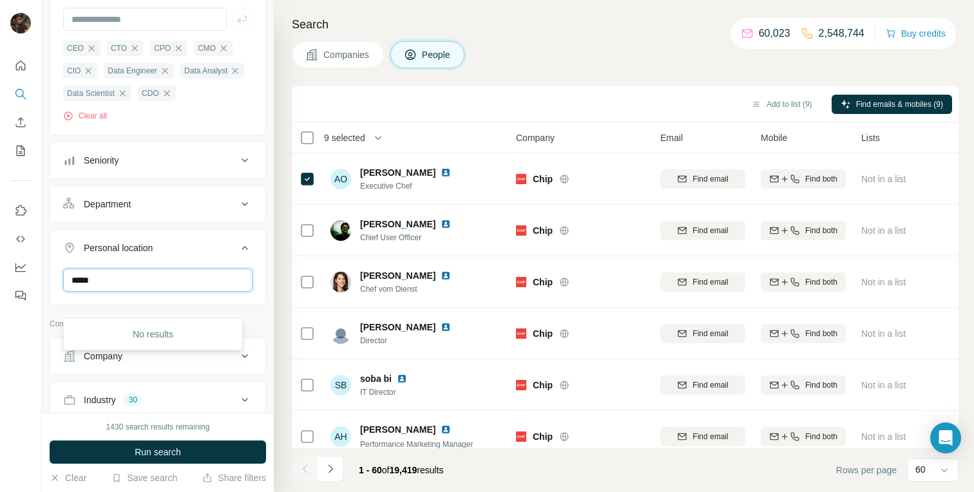
click at [130, 292] on input "*****" at bounding box center [157, 280] width 189 height 23
type input "****"
click at [97, 341] on label "🇩🇪 [GEOGRAPHIC_DATA]" at bounding box center [128, 338] width 108 height 15
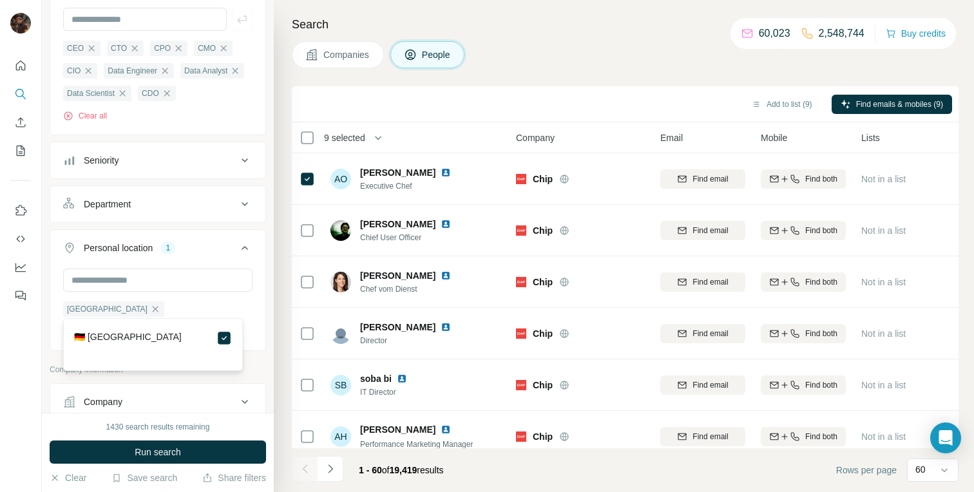
click at [224, 255] on div "Personal location 1" at bounding box center [150, 248] width 174 height 13
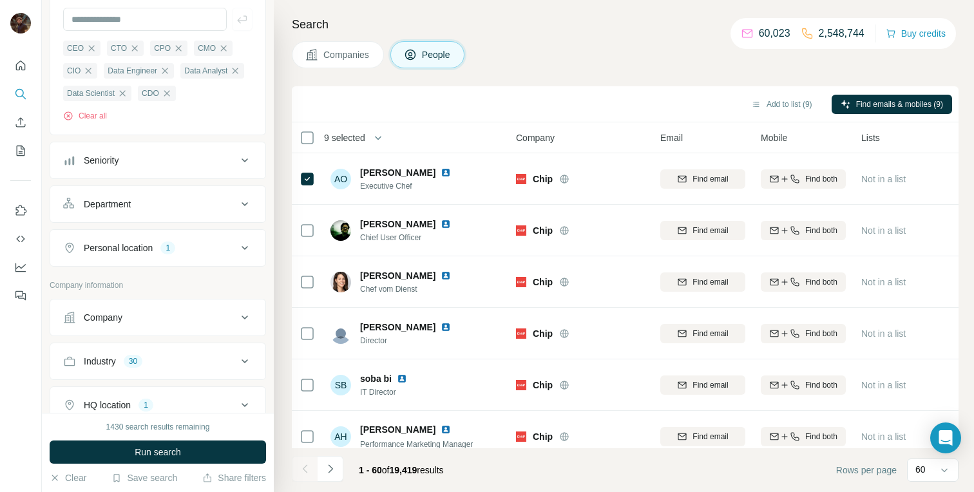
click at [200, 255] on div "Personal location 1" at bounding box center [150, 248] width 174 height 13
drag, startPoint x: 153, startPoint y: 312, endPoint x: 122, endPoint y: 323, distance: 33.6
click at [151, 292] on input "text" at bounding box center [157, 280] width 189 height 23
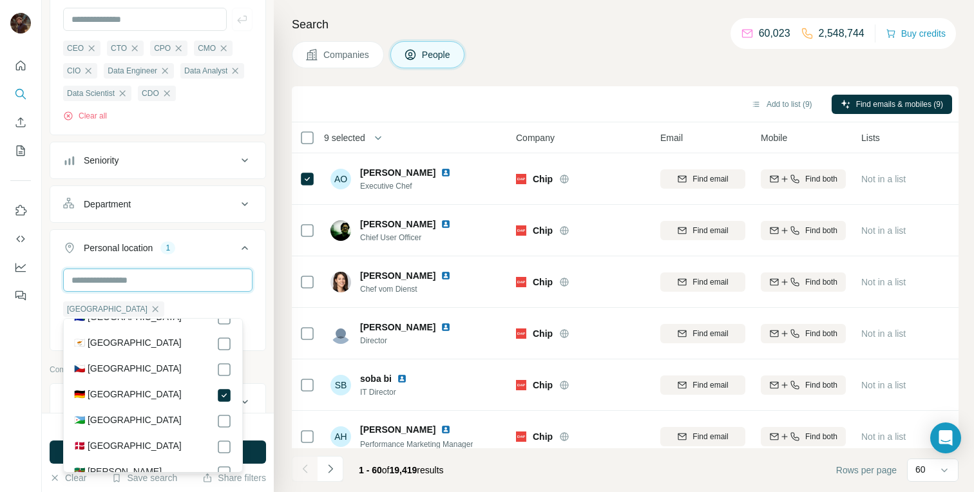
scroll to position [1392, 0]
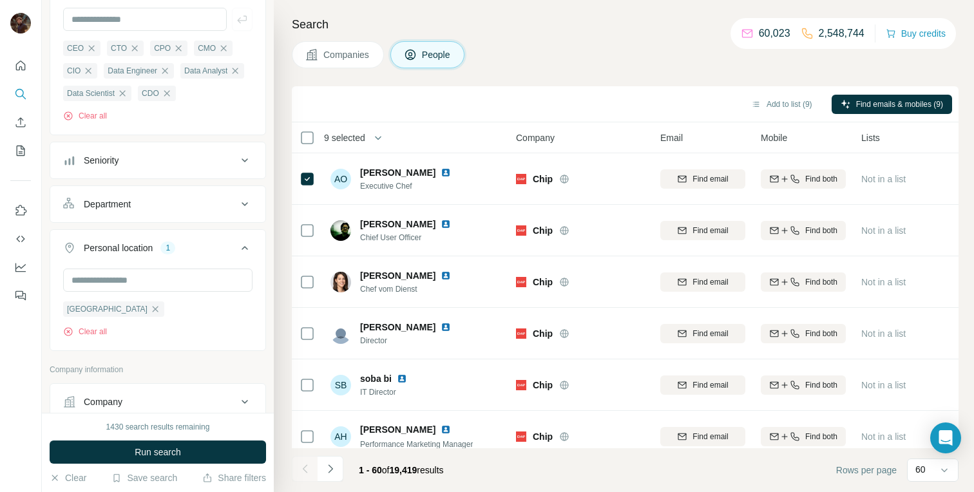
click at [260, 294] on div "New search Hide Company lookalikes Personal information Job title 9 CEO CTO CPO…" at bounding box center [158, 206] width 232 height 413
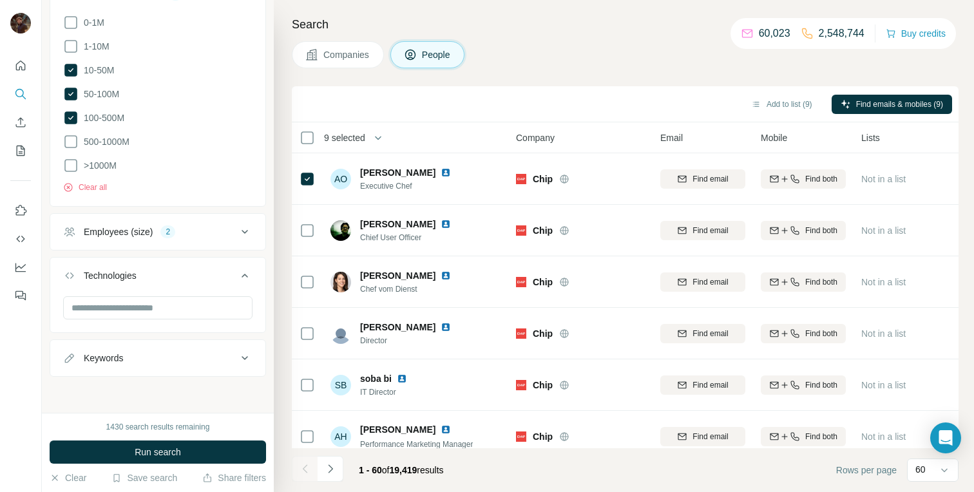
scroll to position [696, 0]
click at [108, 120] on span "100-500M" at bounding box center [102, 117] width 46 height 13
click at [201, 221] on button "Employees (size) 2" at bounding box center [157, 231] width 215 height 31
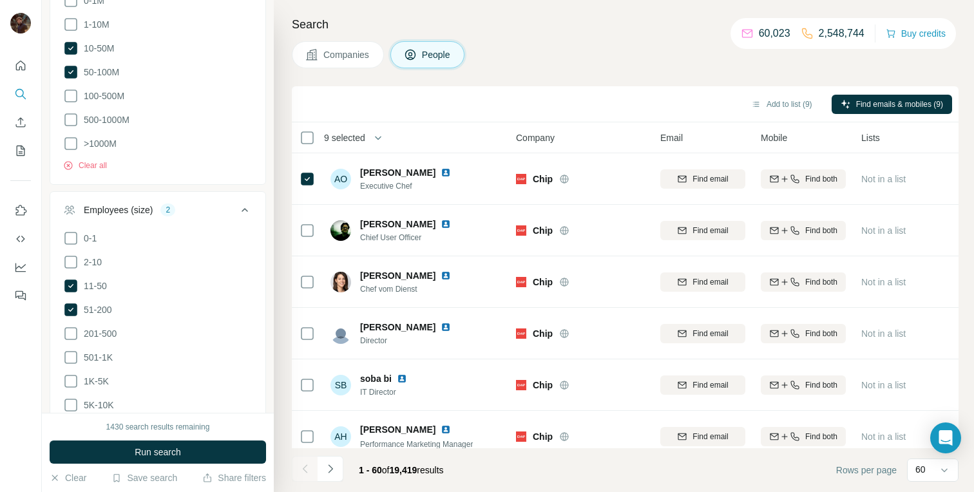
click at [207, 216] on div "Employees (size) 2" at bounding box center [150, 210] width 174 height 13
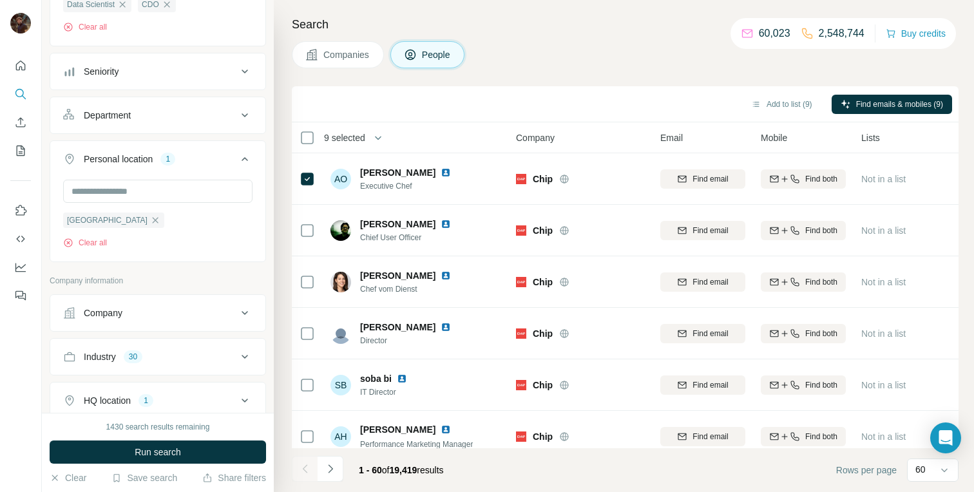
scroll to position [222, 0]
click at [175, 452] on span "Run search" at bounding box center [158, 452] width 46 height 13
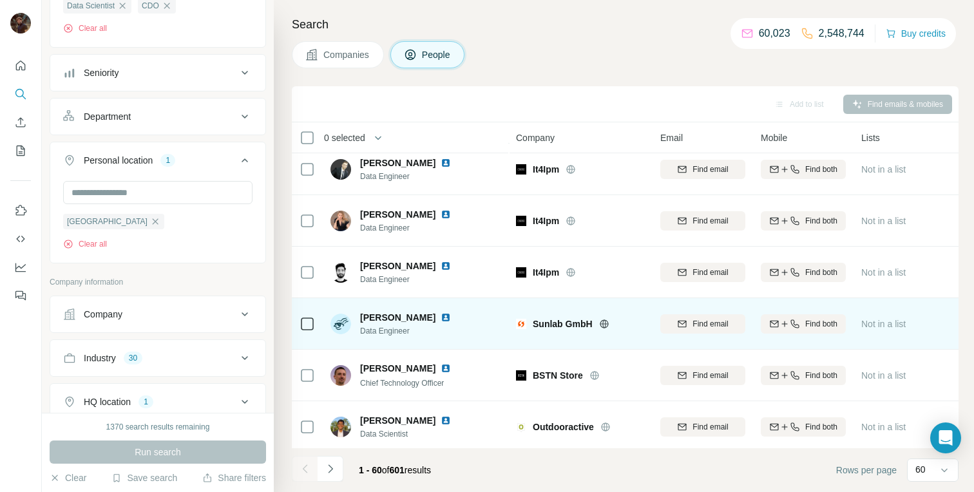
scroll to position [2776, 0]
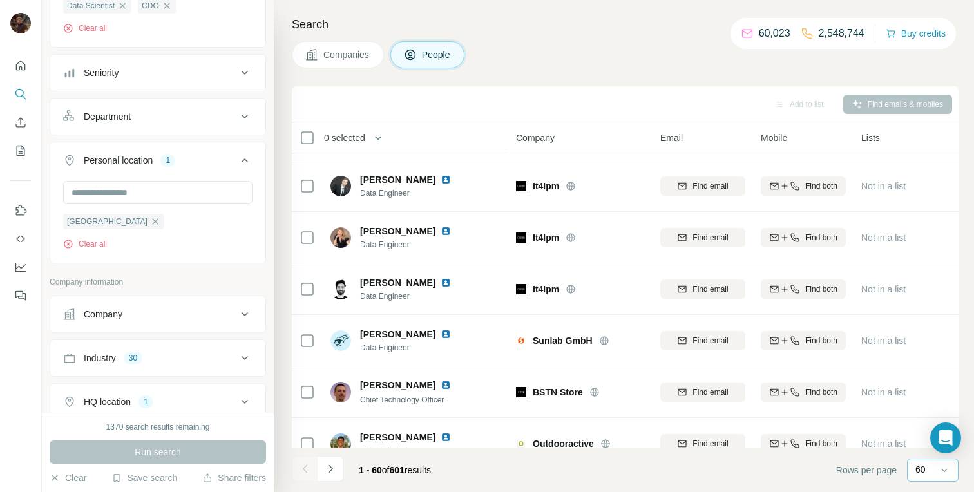
click at [934, 471] on div "60" at bounding box center [932, 469] width 32 height 13
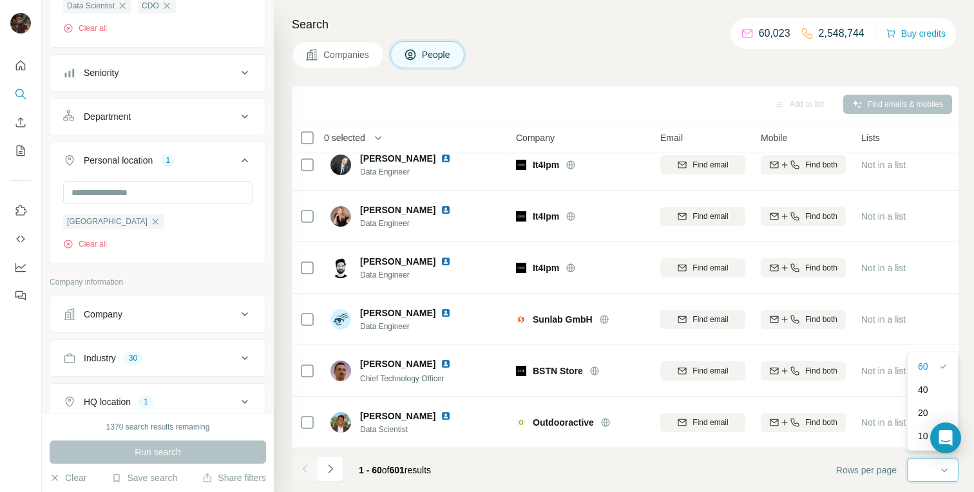
scroll to position [2805, 0]
click at [921, 468] on input at bounding box center [935, 470] width 39 height 14
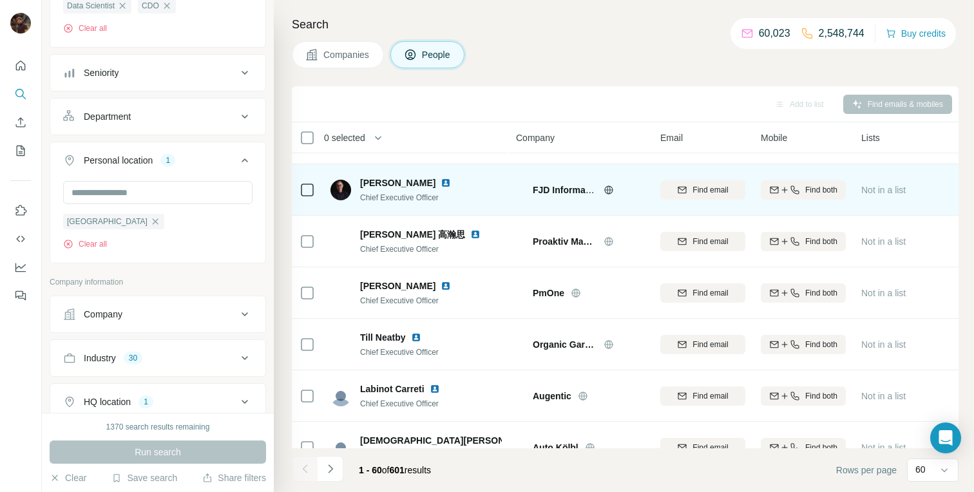
scroll to position [0, 0]
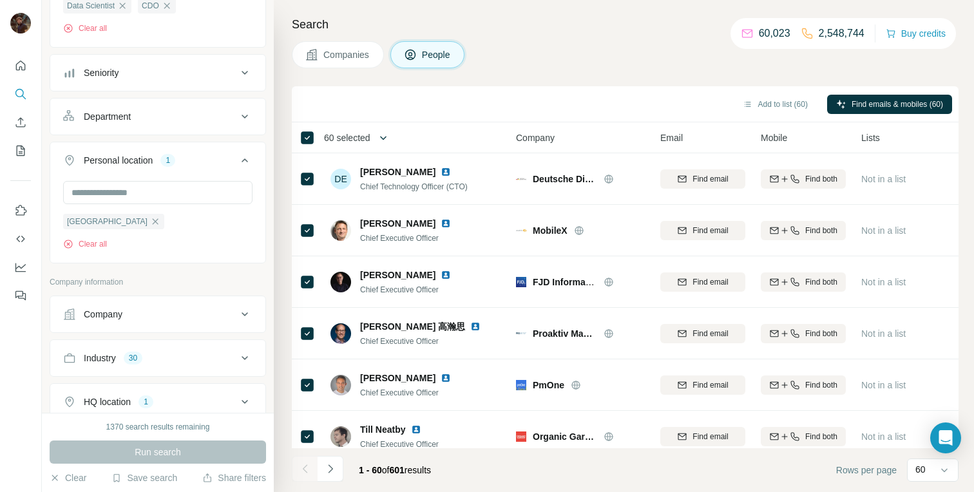
click at [380, 136] on button "button" at bounding box center [383, 138] width 26 height 26
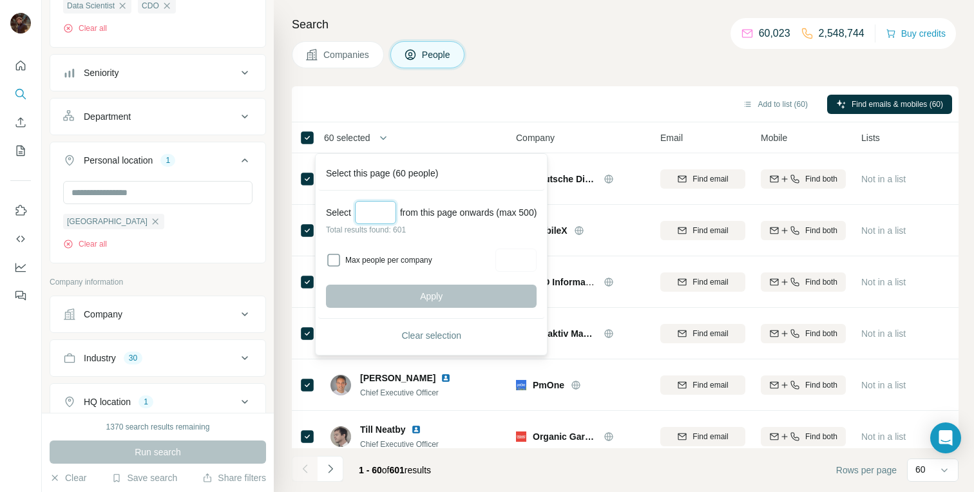
click at [370, 219] on input "Select a number (up to 500)" at bounding box center [375, 212] width 41 height 23
type input "***"
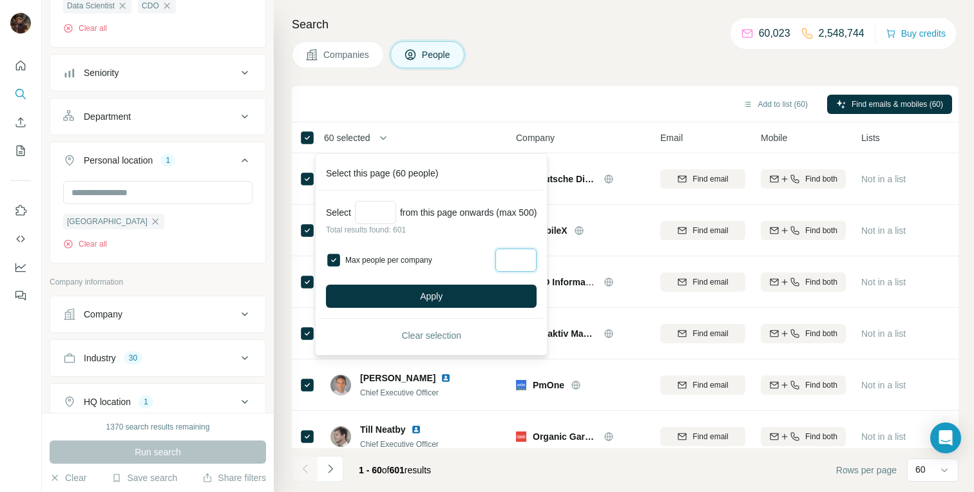
click at [519, 262] on input "Max people per company" at bounding box center [515, 260] width 41 height 23
type input "*"
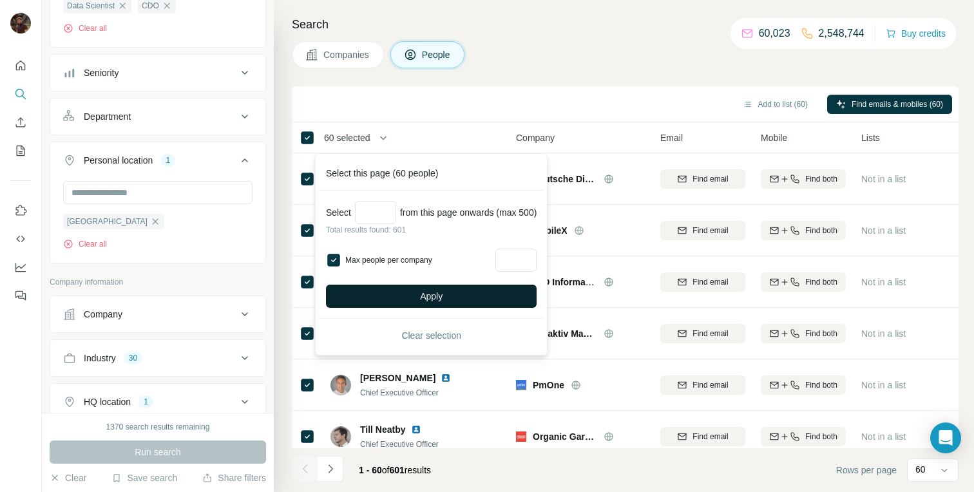
click at [468, 291] on button "Apply" at bounding box center [431, 296] width 211 height 23
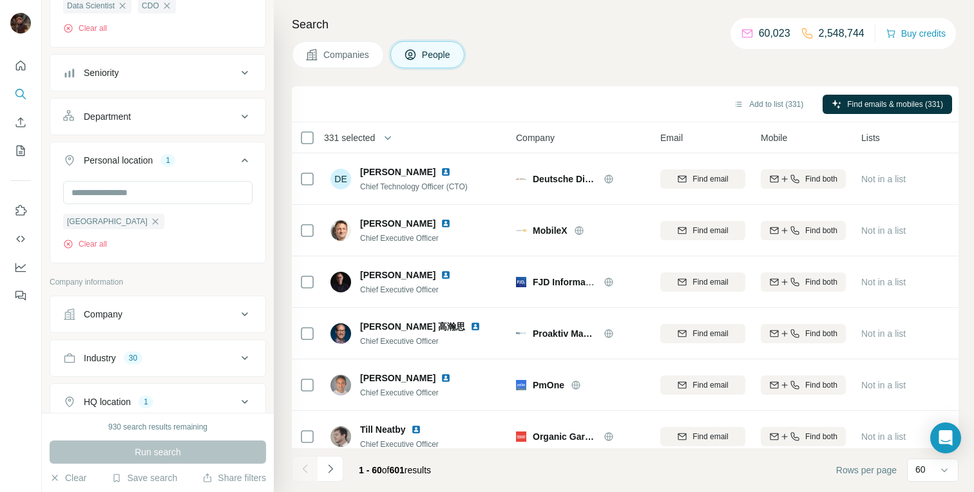
click at [375, 135] on span "331 selected" at bounding box center [349, 137] width 51 height 13
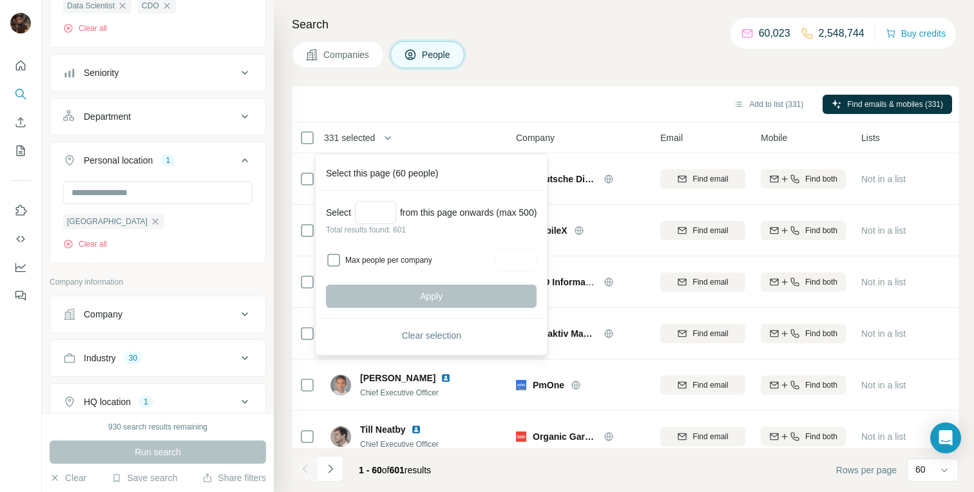
click at [375, 135] on span "331 selected" at bounding box center [349, 137] width 51 height 13
click at [545, 95] on div "Add to list (331) Find emails & mobiles (331)" at bounding box center [625, 104] width 654 height 23
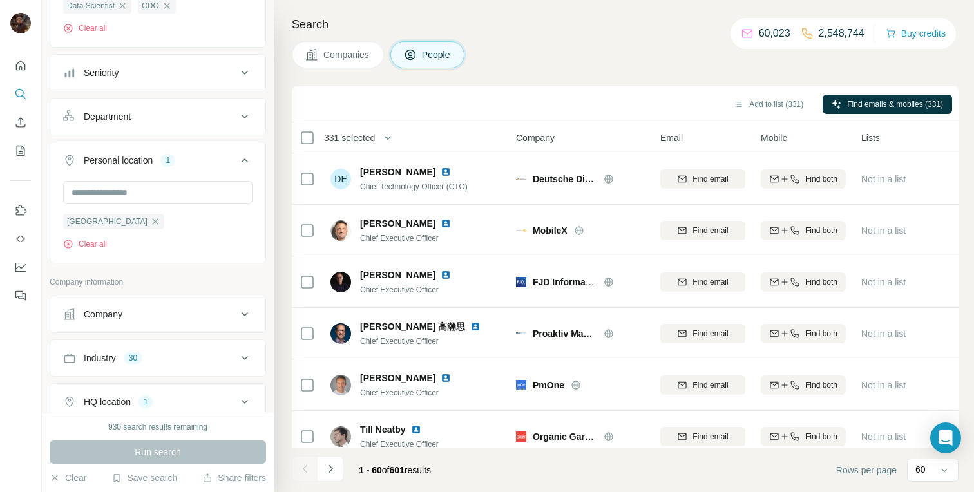
click at [344, 140] on span "331 selected" at bounding box center [349, 137] width 51 height 13
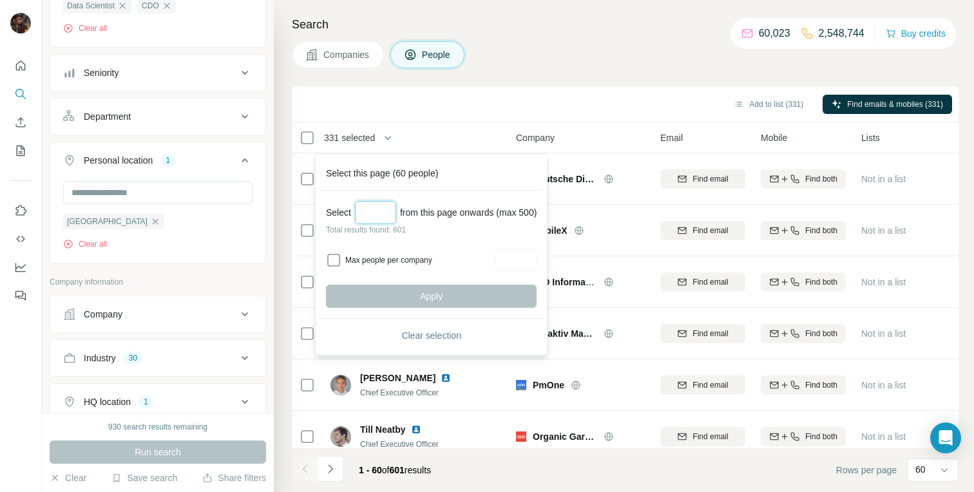
click at [383, 206] on input "Select a number (up to 500)" at bounding box center [375, 212] width 41 height 23
type input "***"
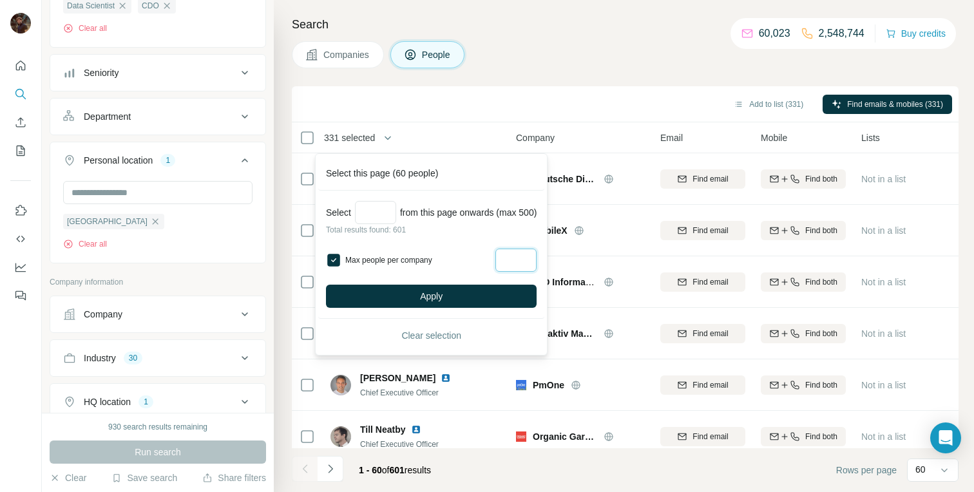
click at [528, 264] on input "Max people per company" at bounding box center [515, 260] width 41 height 23
type input "*"
click at [456, 239] on div "Select *** from this page onwards (max 500) Total results found: 601 Max people…" at bounding box center [431, 255] width 226 height 128
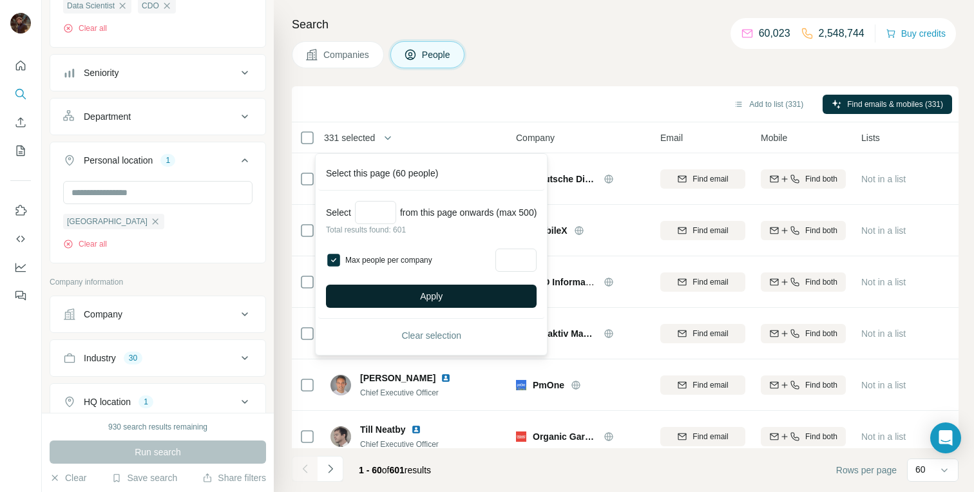
click at [466, 293] on button "Apply" at bounding box center [431, 296] width 211 height 23
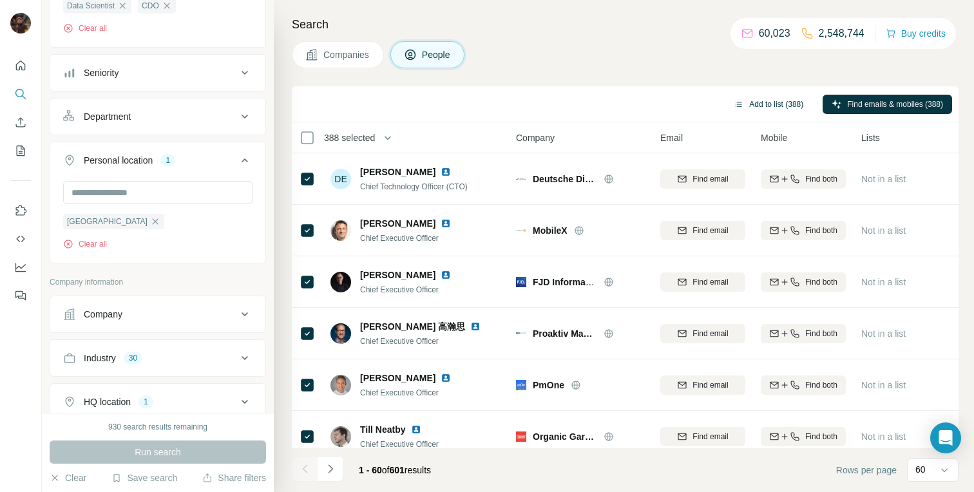
click at [747, 105] on button "Add to list (388)" at bounding box center [769, 104] width 88 height 19
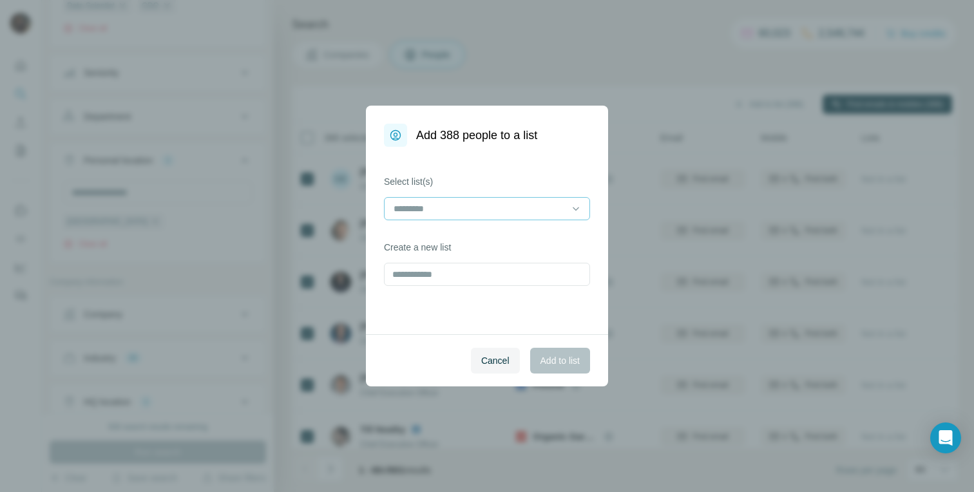
click at [460, 209] on input at bounding box center [479, 209] width 174 height 14
click at [428, 286] on div "Select list(s) Create a new list" at bounding box center [487, 241] width 242 height 188
click at [430, 278] on input "text" at bounding box center [487, 274] width 206 height 23
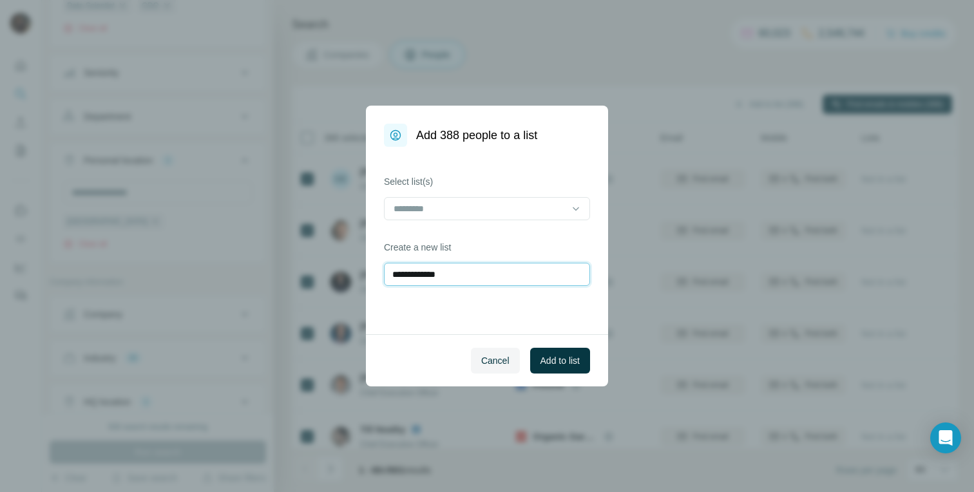
click at [423, 274] on input "**********" at bounding box center [487, 274] width 206 height 23
type input "**********"
click at [557, 353] on button "Add to list" at bounding box center [560, 361] width 60 height 26
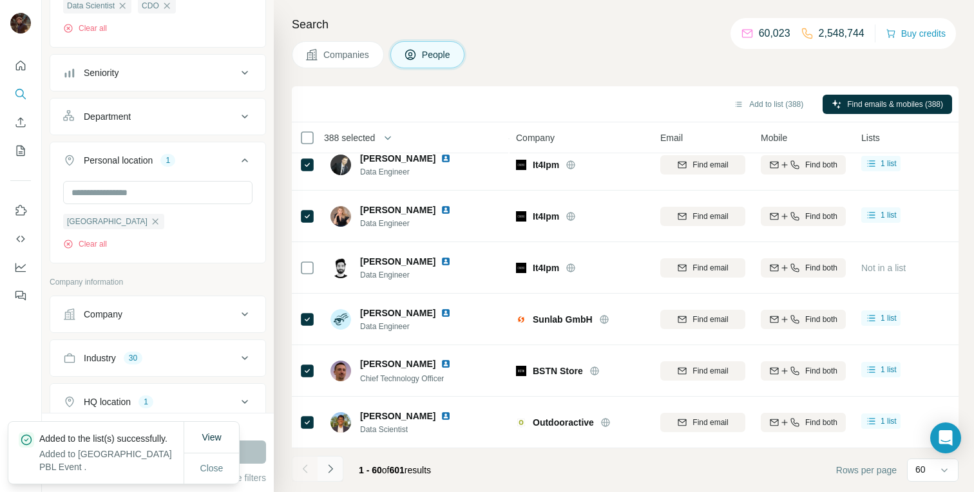
click at [330, 474] on icon "Navigate to next page" at bounding box center [330, 469] width 13 height 13
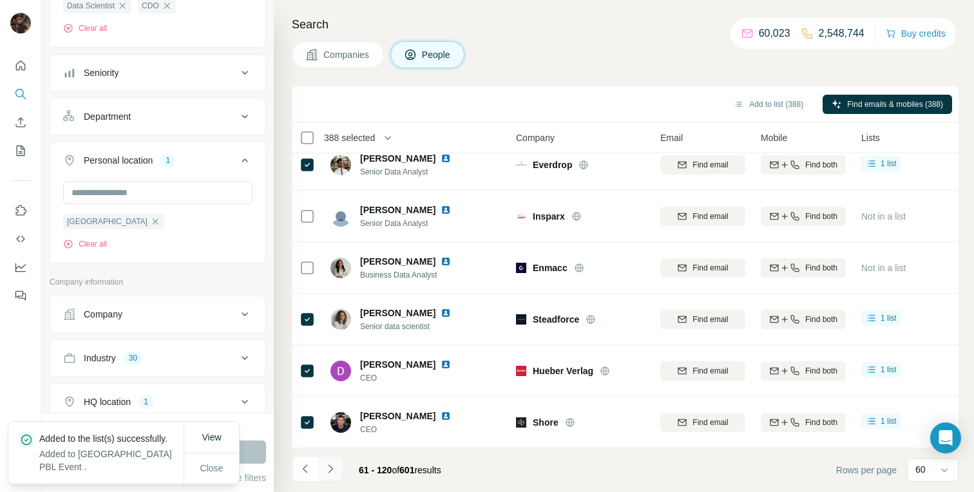
click at [330, 474] on icon "Navigate to next page" at bounding box center [330, 469] width 13 height 13
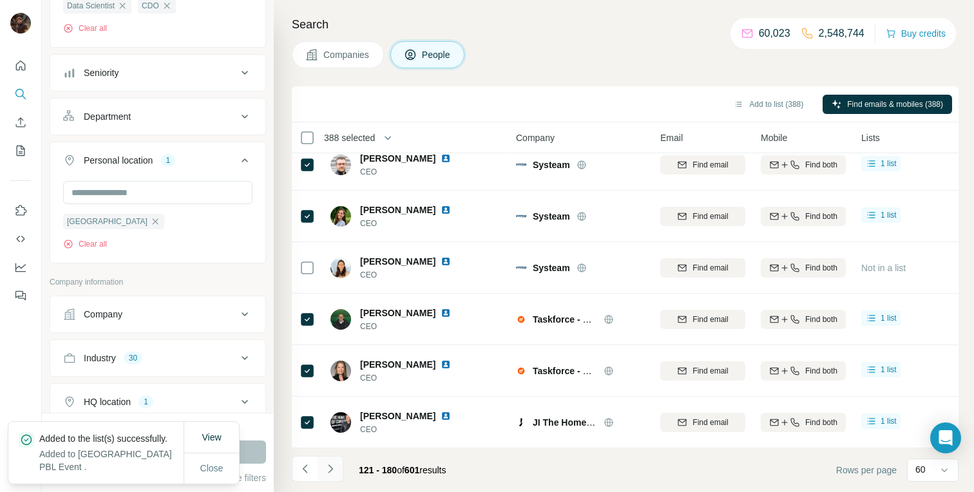
click at [330, 474] on icon "Navigate to next page" at bounding box center [330, 469] width 13 height 13
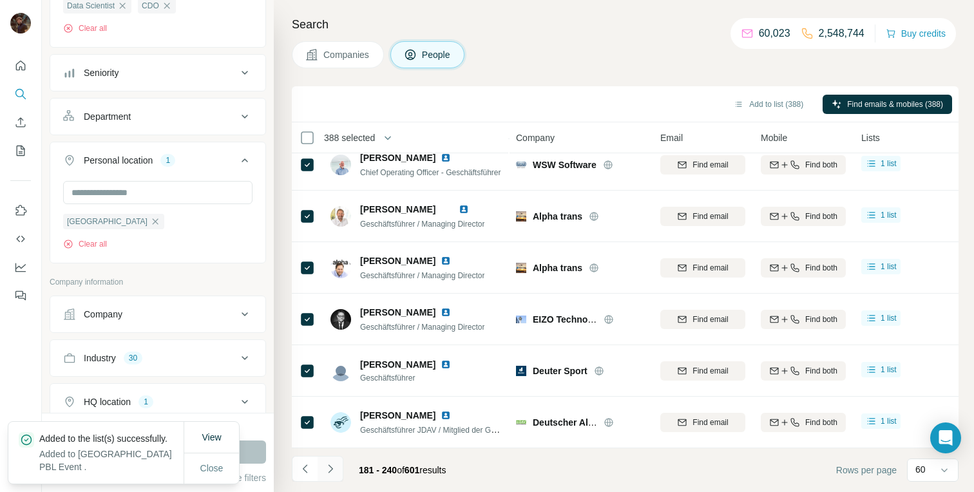
click at [330, 474] on icon "Navigate to next page" at bounding box center [330, 469] width 13 height 13
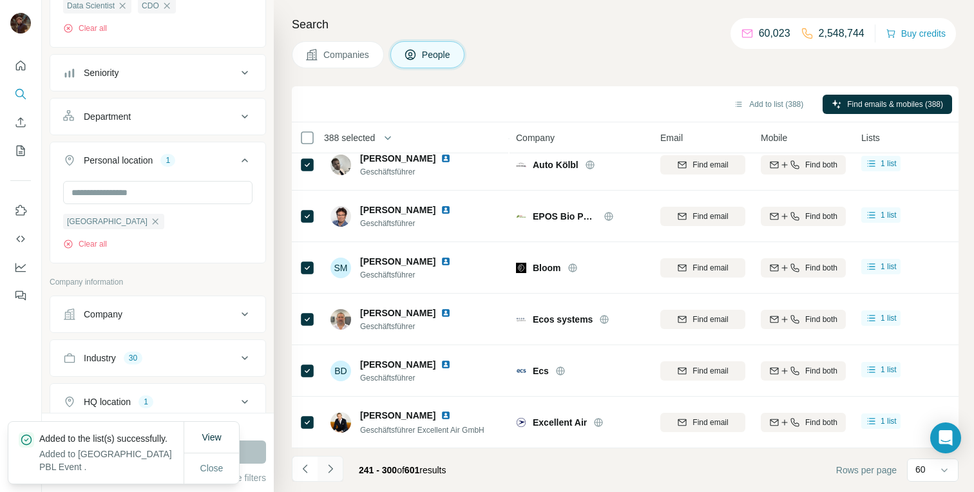
click at [330, 474] on icon "Navigate to next page" at bounding box center [330, 469] width 13 height 13
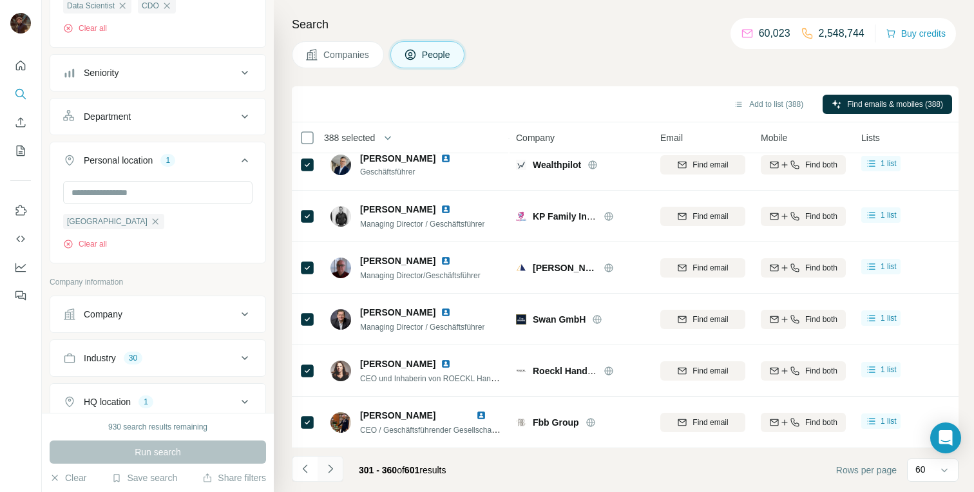
click at [330, 474] on icon "Navigate to next page" at bounding box center [330, 469] width 13 height 13
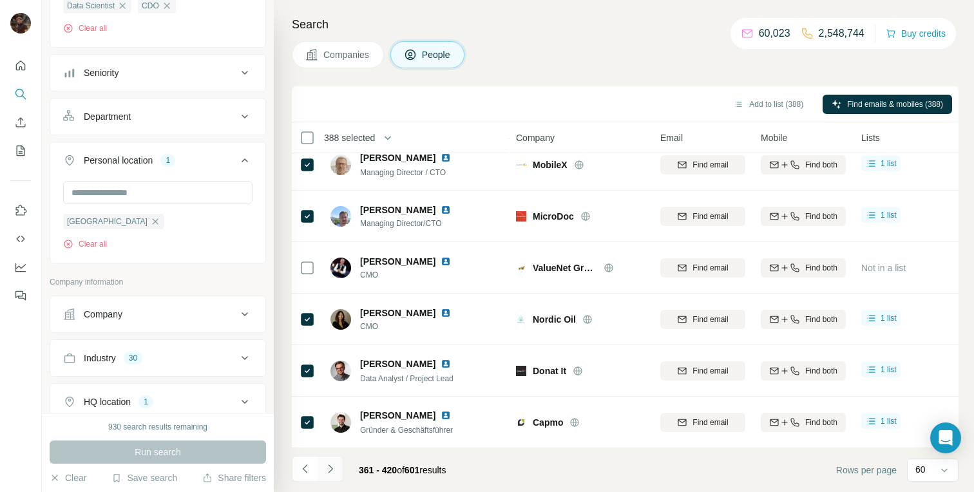
click at [330, 474] on icon "Navigate to next page" at bounding box center [330, 469] width 13 height 13
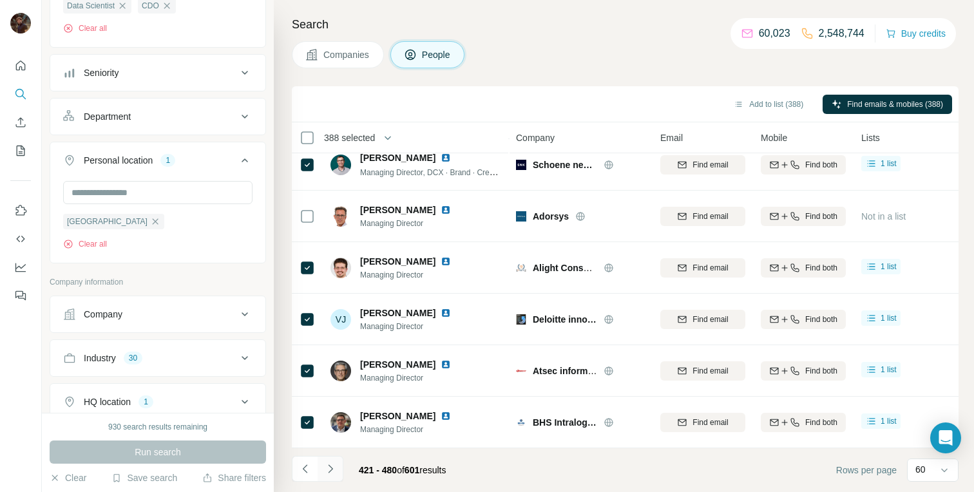
click at [330, 474] on icon "Navigate to next page" at bounding box center [330, 469] width 13 height 13
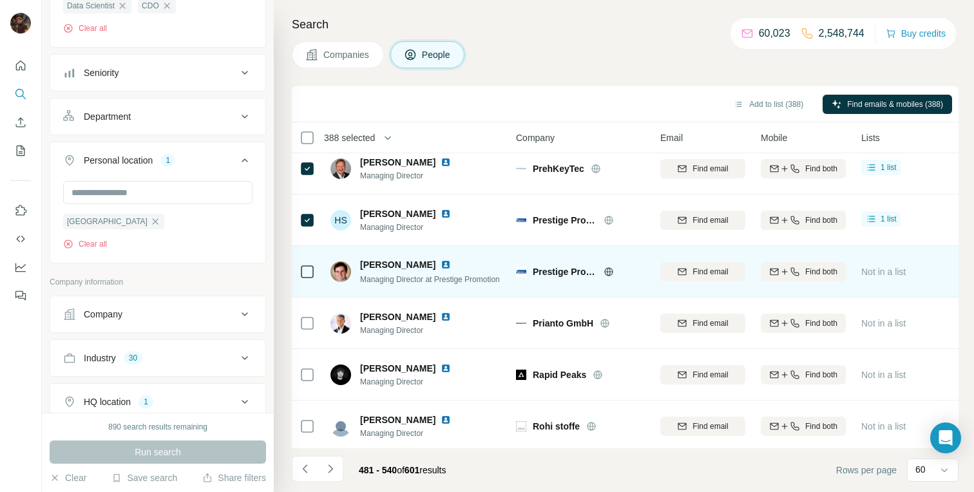
scroll to position [942, 0]
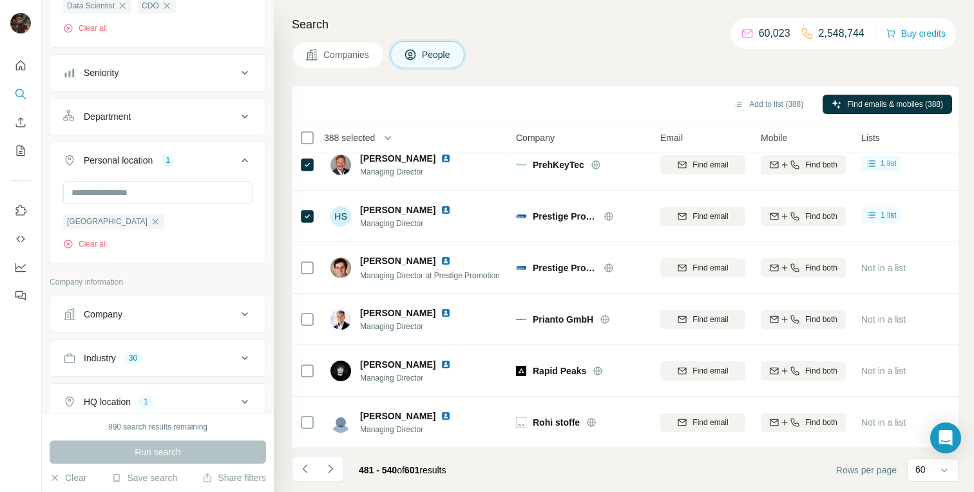
click at [349, 135] on span "388 selected" at bounding box center [349, 137] width 51 height 13
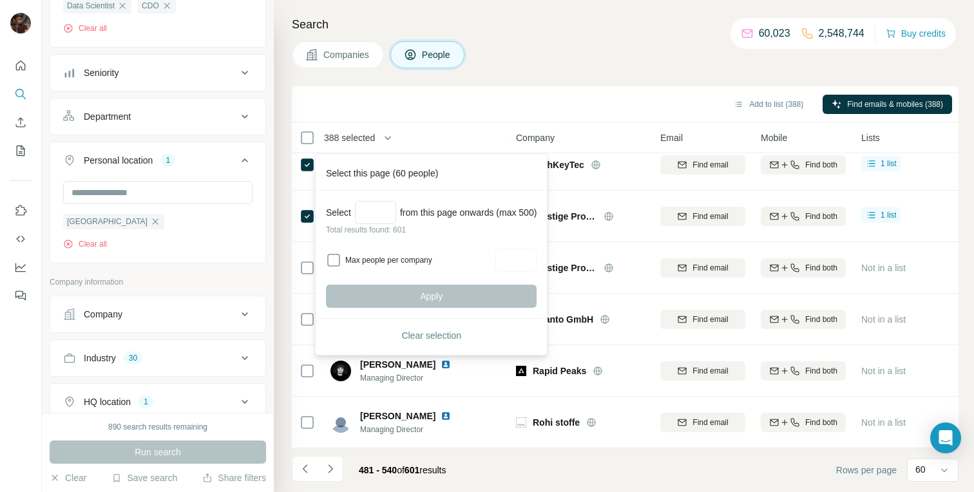
click at [349, 135] on span "388 selected" at bounding box center [349, 137] width 51 height 13
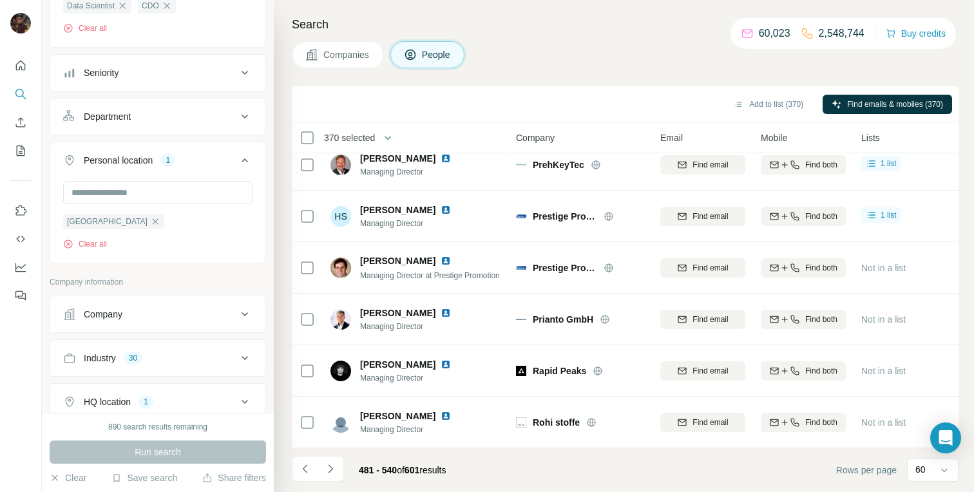
click at [362, 142] on span "370 selected" at bounding box center [349, 137] width 51 height 13
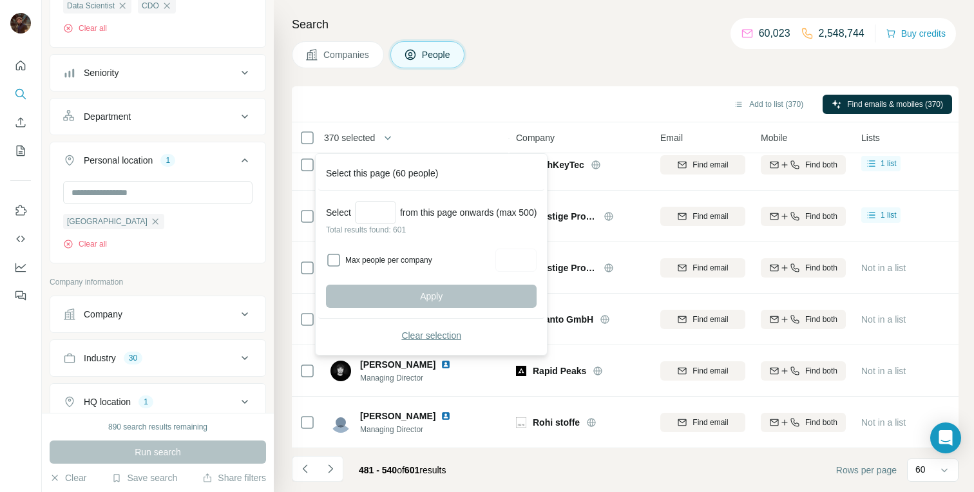
click at [431, 331] on span "Clear selection" at bounding box center [431, 335] width 60 height 13
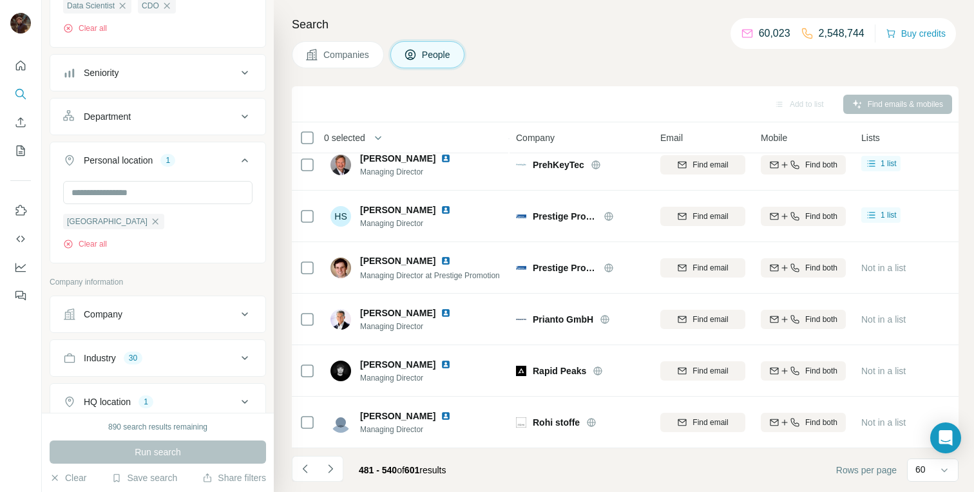
click at [361, 135] on span "0 selected" at bounding box center [344, 137] width 41 height 13
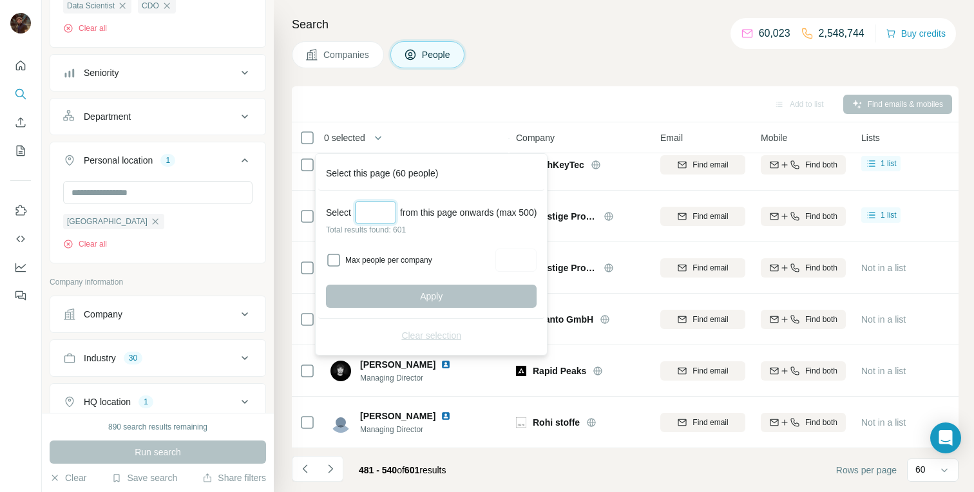
click at [385, 215] on input "Select a number (up to 500)" at bounding box center [375, 212] width 41 height 23
type input "***"
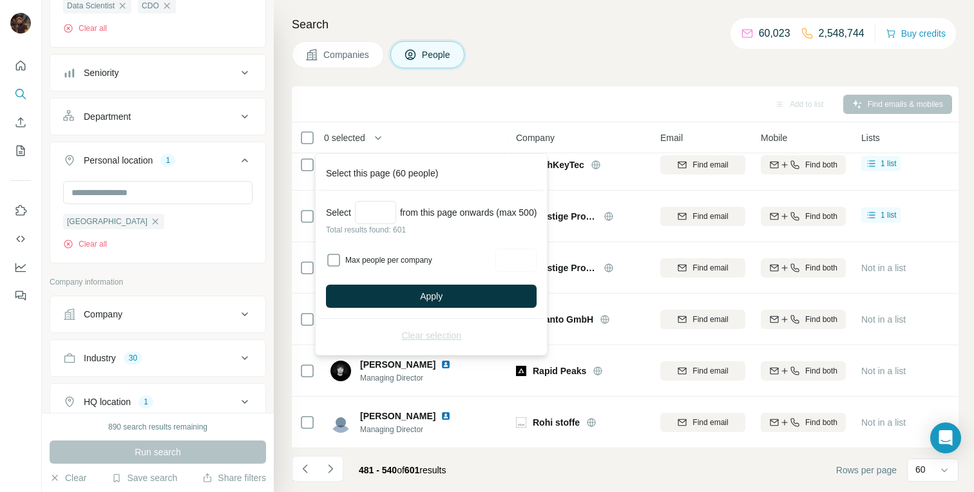
click at [343, 259] on div "Max people per company" at bounding box center [431, 260] width 211 height 23
click at [537, 262] on input "Max people per company" at bounding box center [515, 260] width 41 height 23
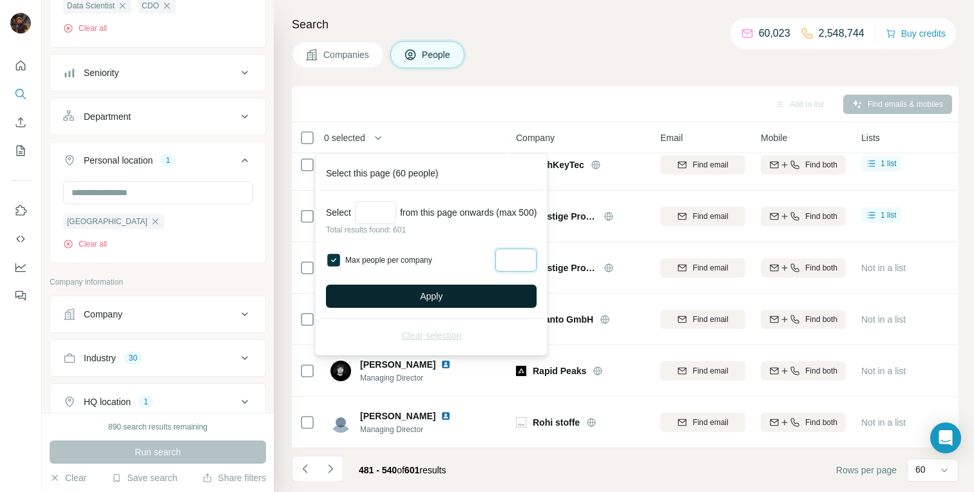
type input "*"
click at [472, 296] on button "Apply" at bounding box center [431, 296] width 211 height 23
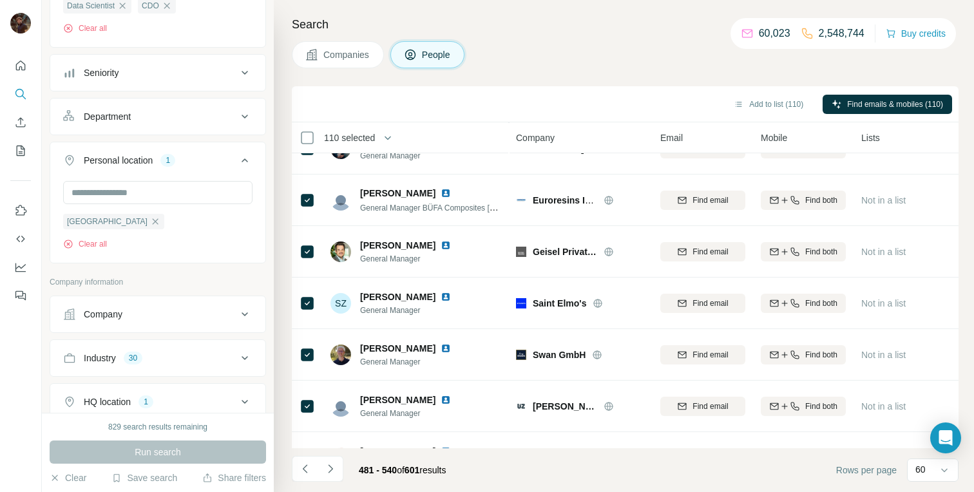
scroll to position [2805, 0]
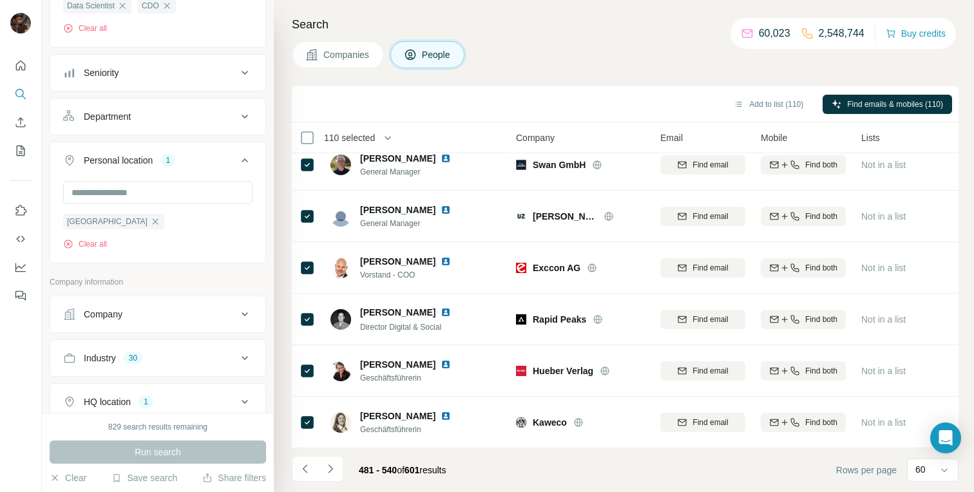
click at [363, 139] on span "110 selected" at bounding box center [349, 137] width 51 height 13
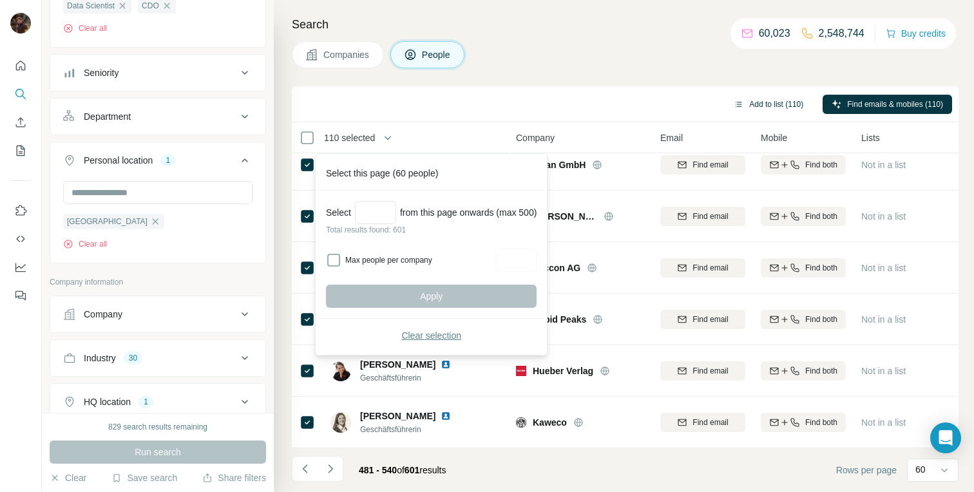
click at [758, 110] on button "Add to list (110)" at bounding box center [769, 104] width 88 height 19
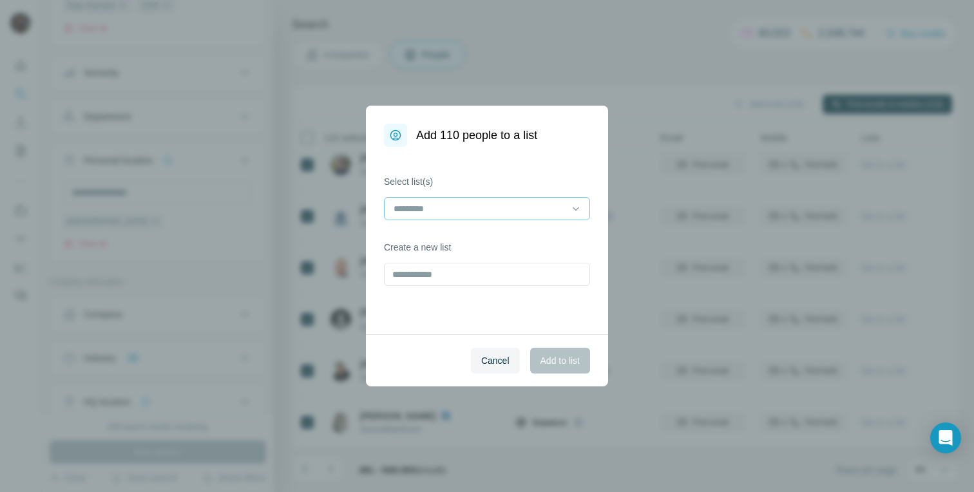
click at [462, 199] on div at bounding box center [479, 209] width 174 height 22
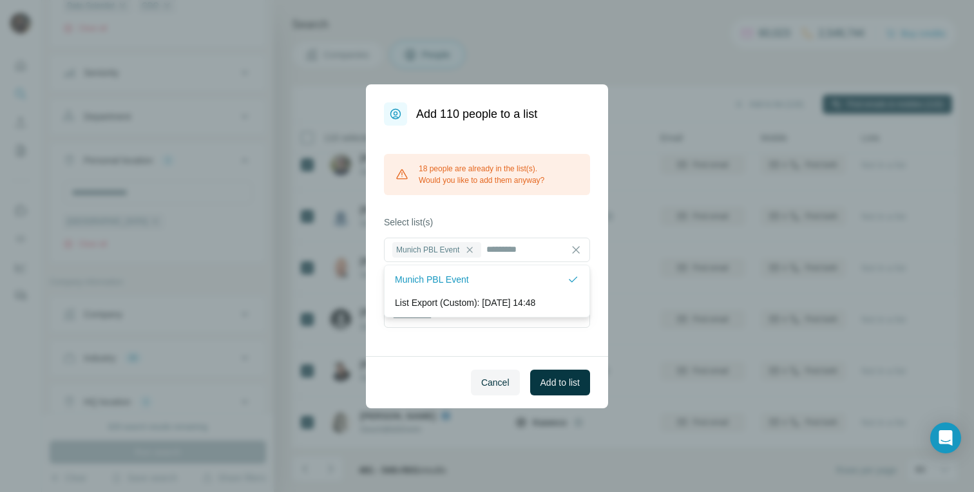
click at [519, 210] on div "18 people are already in the list(s). Would you like to add them anyway? Select…" at bounding box center [487, 241] width 242 height 231
click at [485, 384] on span "Cancel" at bounding box center [495, 382] width 28 height 13
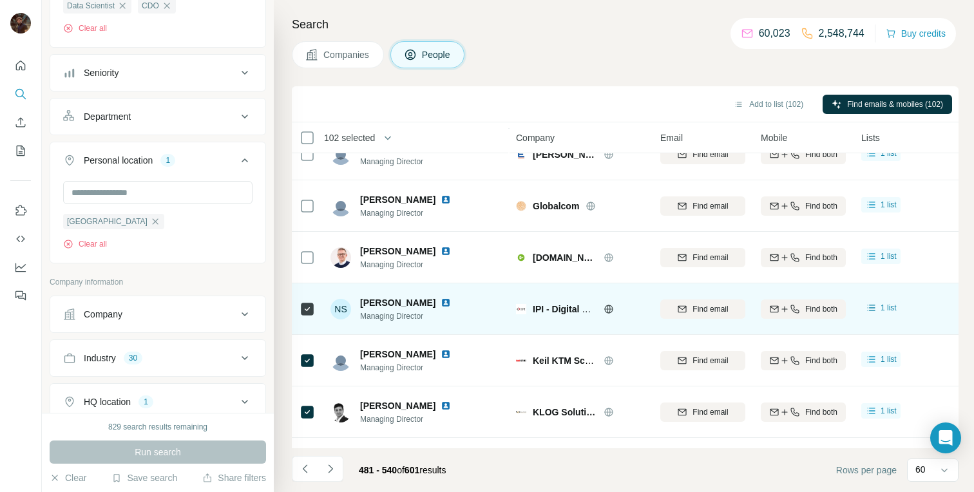
scroll to position [349, 0]
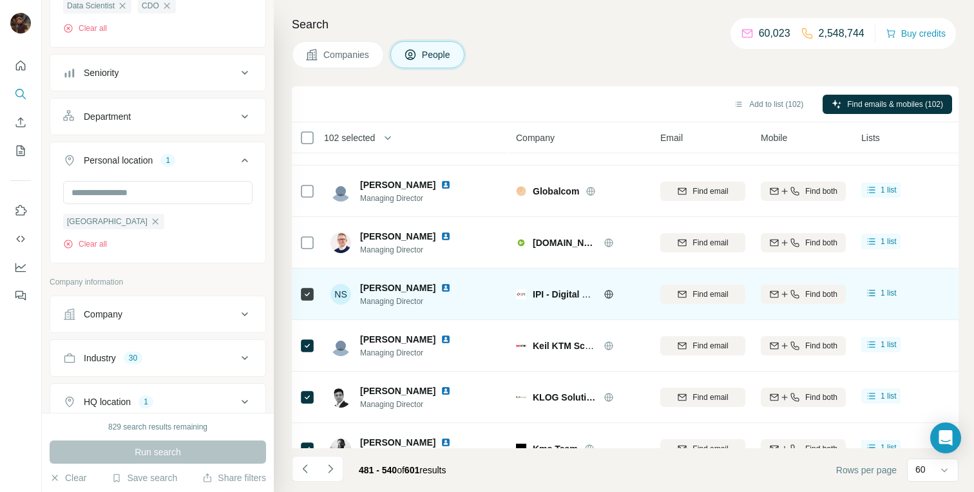
click at [300, 298] on icon at bounding box center [307, 294] width 15 height 15
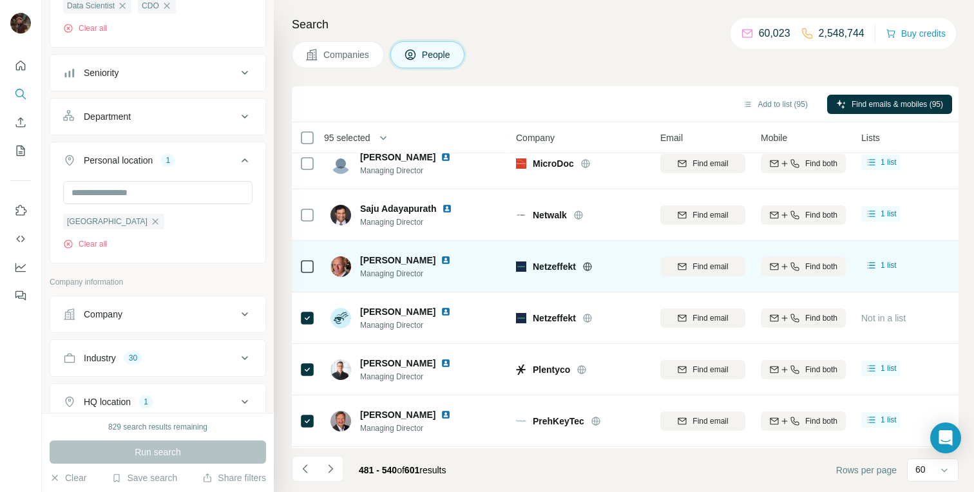
scroll to position [720, 0]
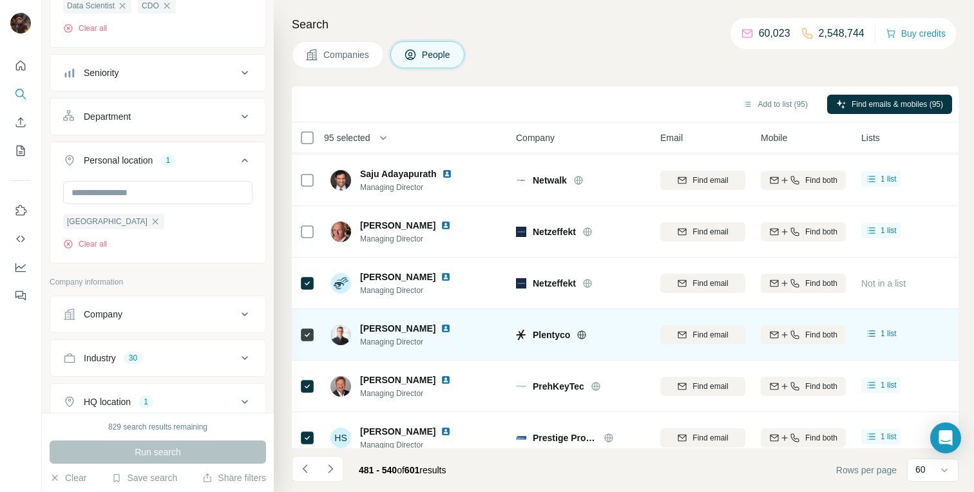
click at [315, 335] on td at bounding box center [307, 335] width 31 height 52
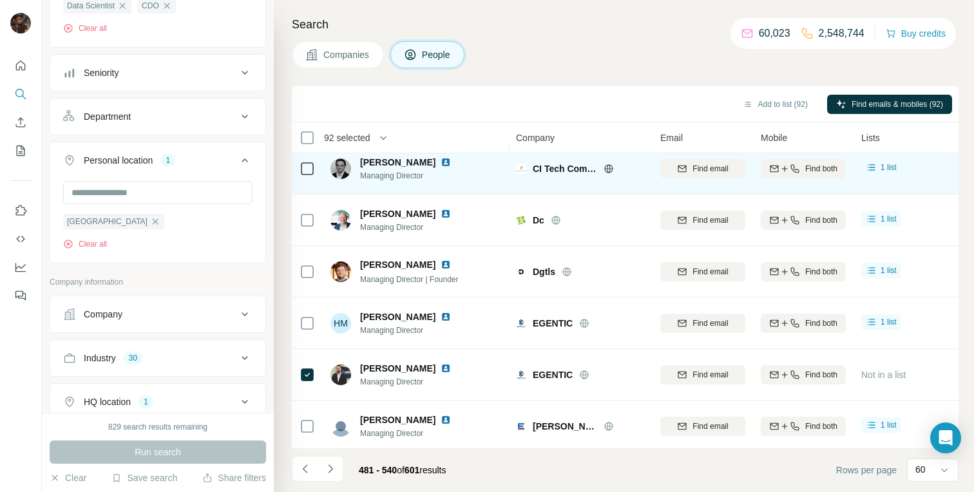
scroll to position [0, 0]
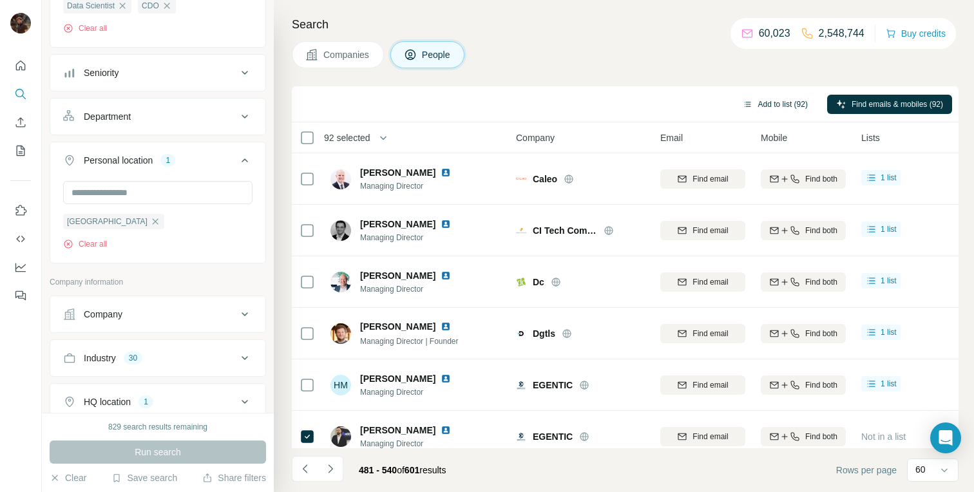
click at [775, 106] on button "Add to list (92)" at bounding box center [775, 104] width 83 height 19
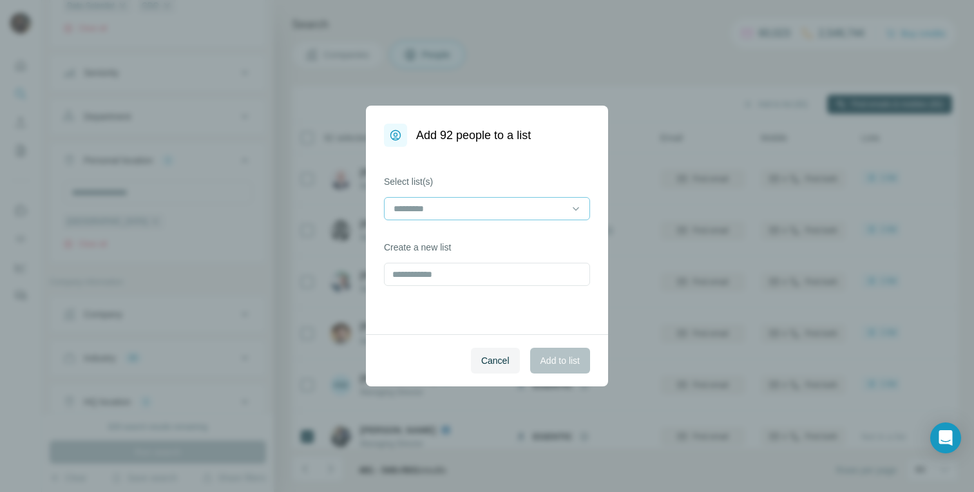
click at [504, 206] on input at bounding box center [479, 209] width 174 height 14
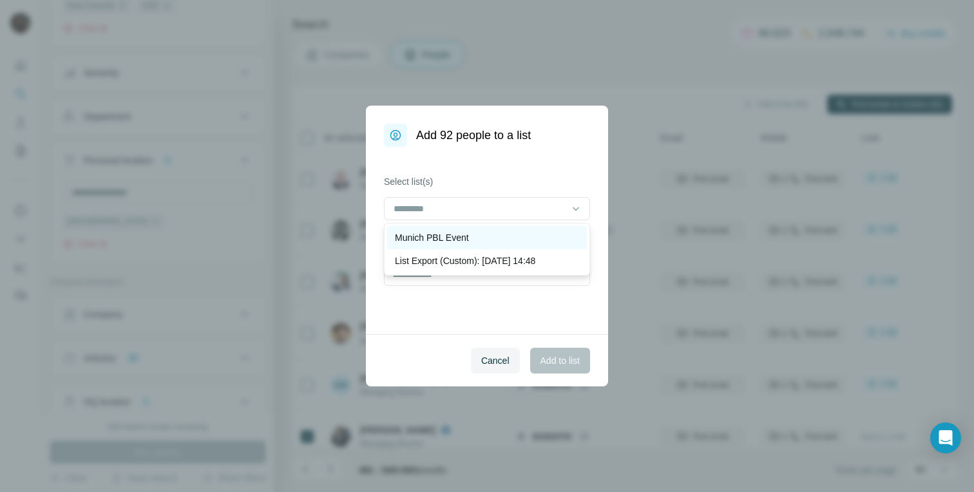
click at [488, 244] on div "Munich PBL Event" at bounding box center [487, 237] width 184 height 13
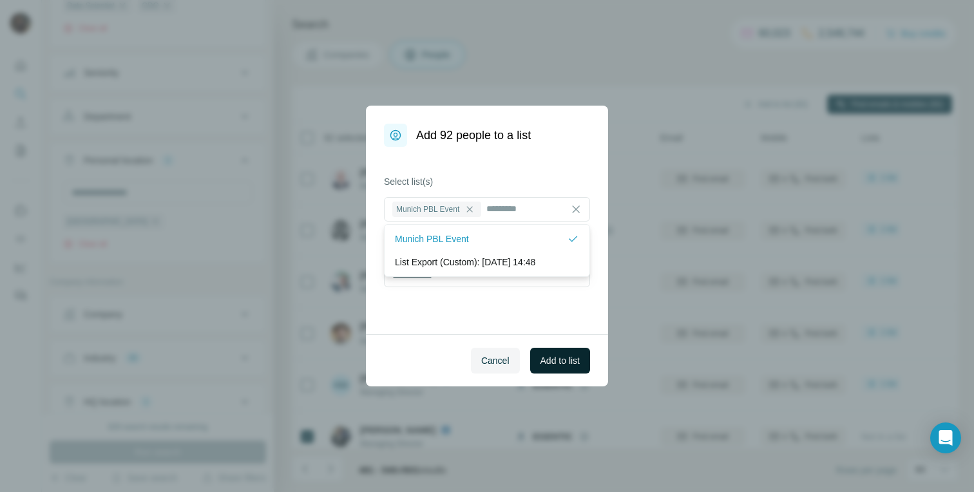
click at [562, 360] on span "Add to list" at bounding box center [560, 360] width 39 height 13
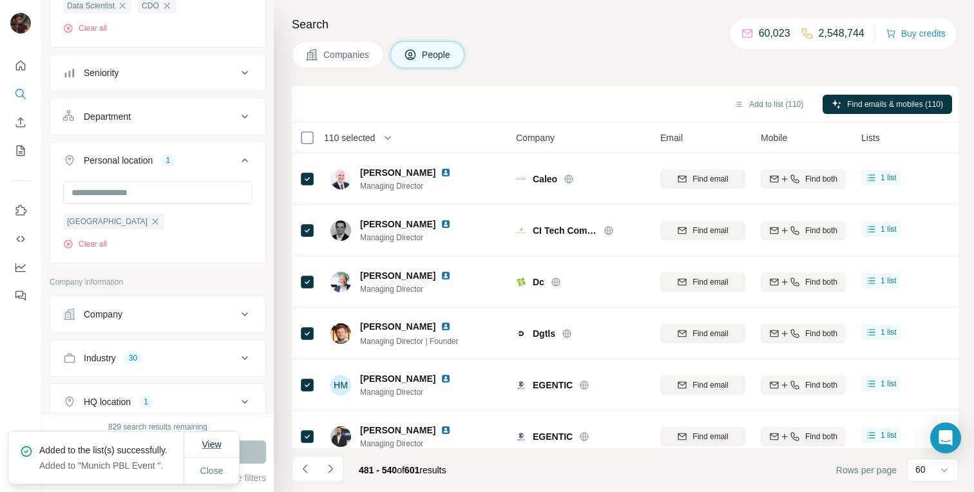
click at [213, 439] on span "View" at bounding box center [211, 444] width 19 height 10
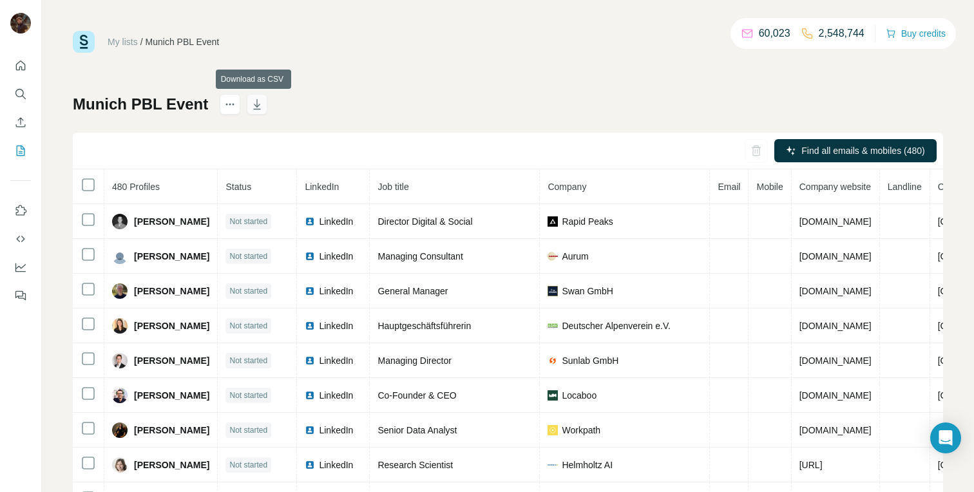
click at [258, 106] on icon "button" at bounding box center [257, 104] width 13 height 13
click at [23, 120] on icon "Enrich CSV" at bounding box center [20, 122] width 13 height 13
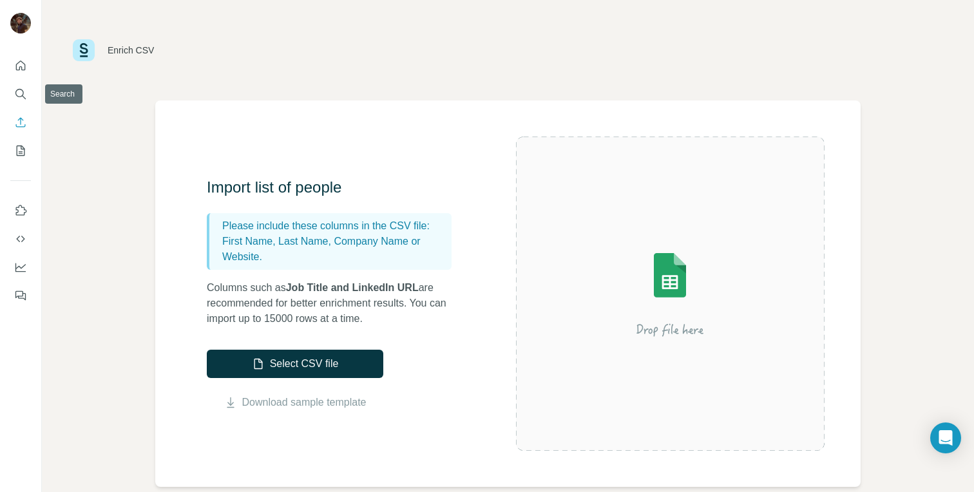
click at [21, 65] on icon "Quick start" at bounding box center [20, 65] width 13 height 13
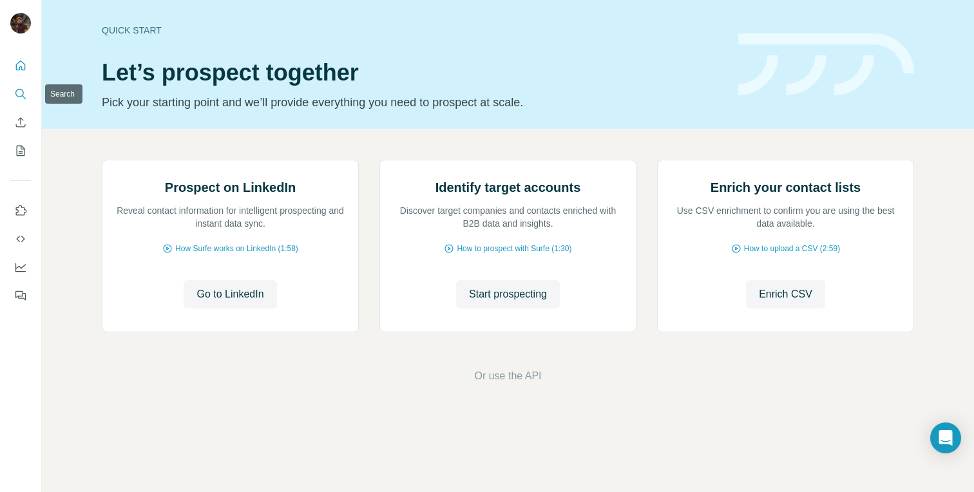
click at [20, 91] on icon "Search" at bounding box center [20, 94] width 13 height 13
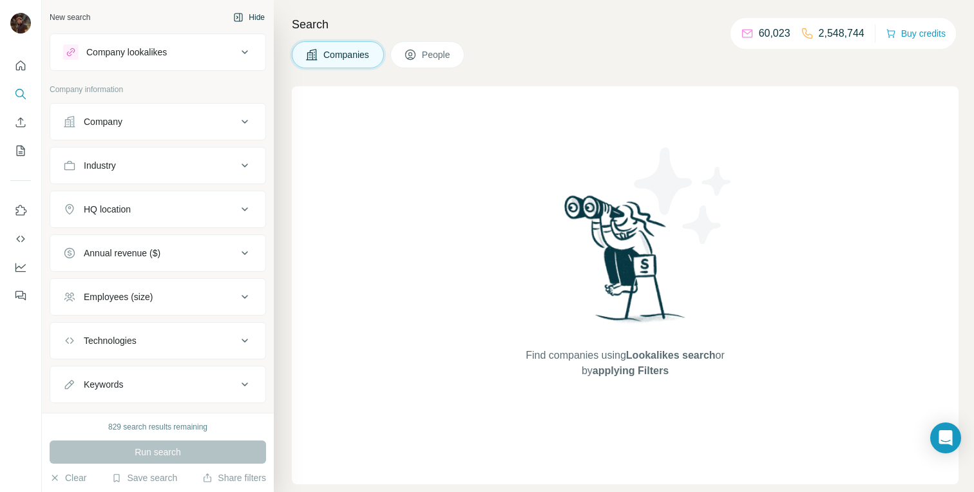
click at [241, 19] on button "Hide" at bounding box center [249, 17] width 50 height 19
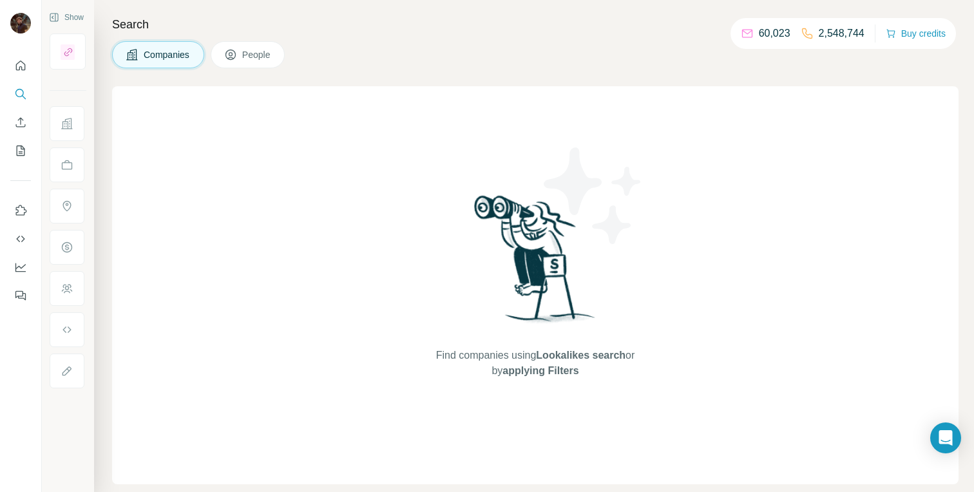
click at [260, 51] on span "People" at bounding box center [257, 54] width 30 height 13
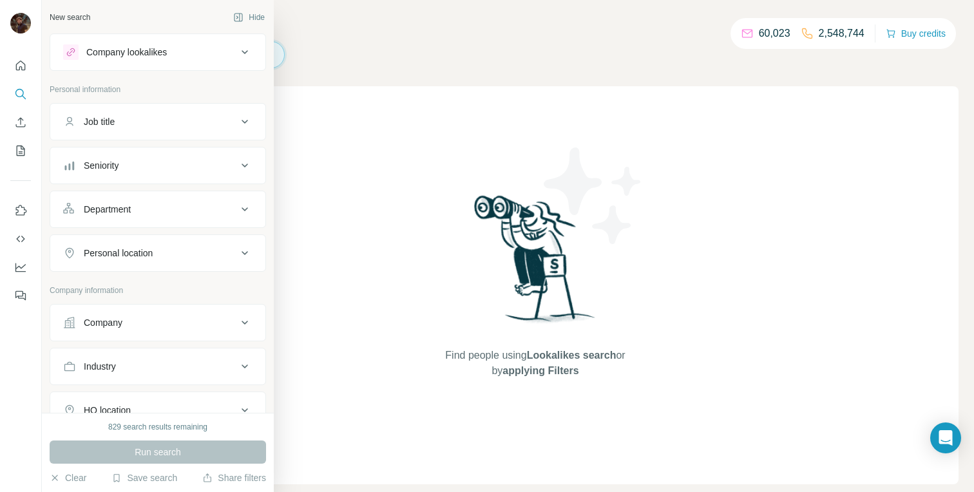
click at [66, 14] on div "New search" at bounding box center [70, 18] width 41 height 12
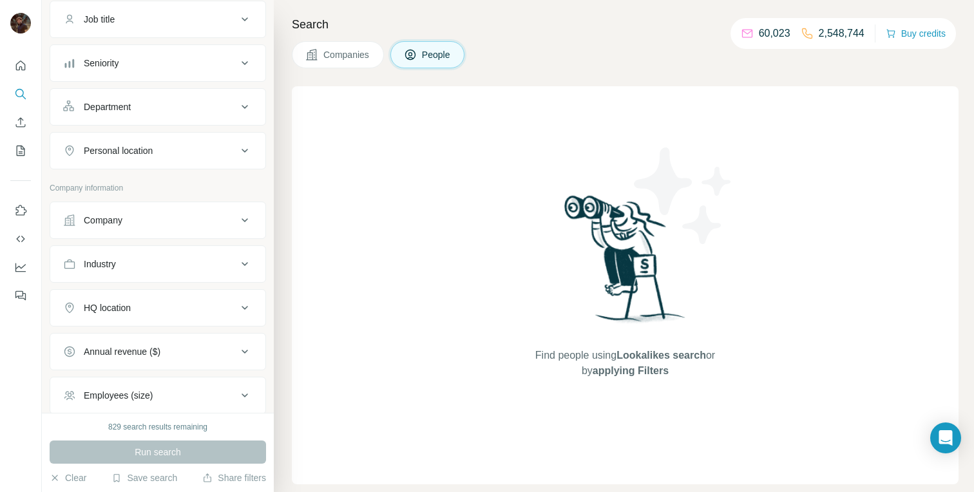
scroll to position [101, 0]
click at [168, 216] on div "Company" at bounding box center [150, 222] width 174 height 13
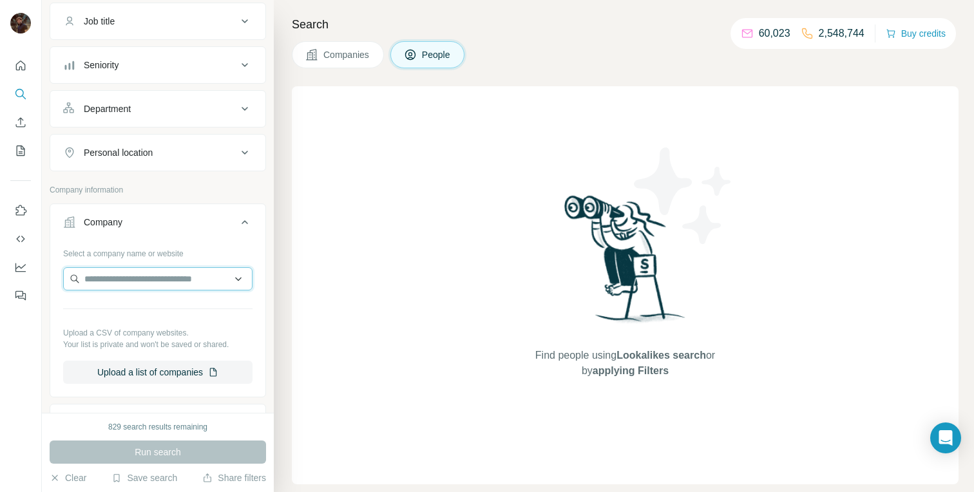
click at [180, 275] on input "text" at bounding box center [157, 278] width 189 height 23
click at [227, 280] on input "text" at bounding box center [157, 278] width 189 height 23
click at [168, 279] on input "text" at bounding box center [157, 278] width 189 height 23
paste input "******"
type input "******"
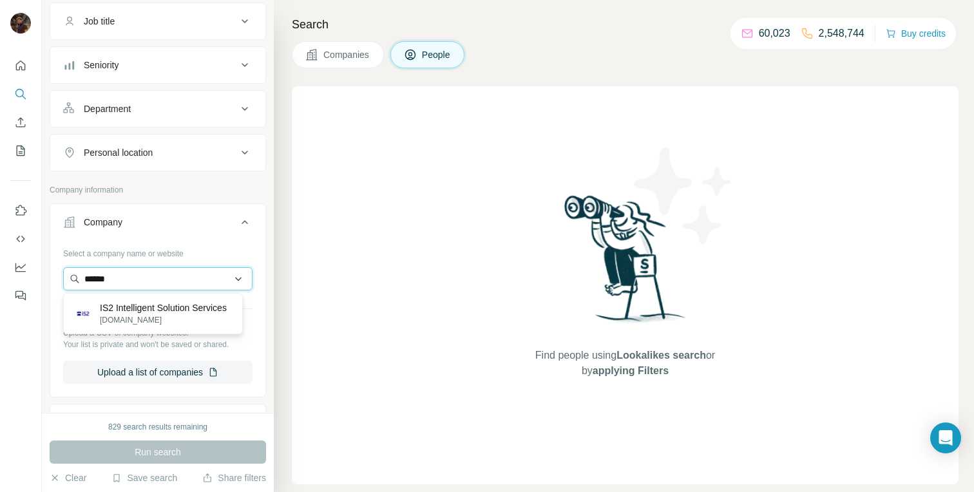
click at [175, 277] on input "******" at bounding box center [157, 278] width 189 height 23
